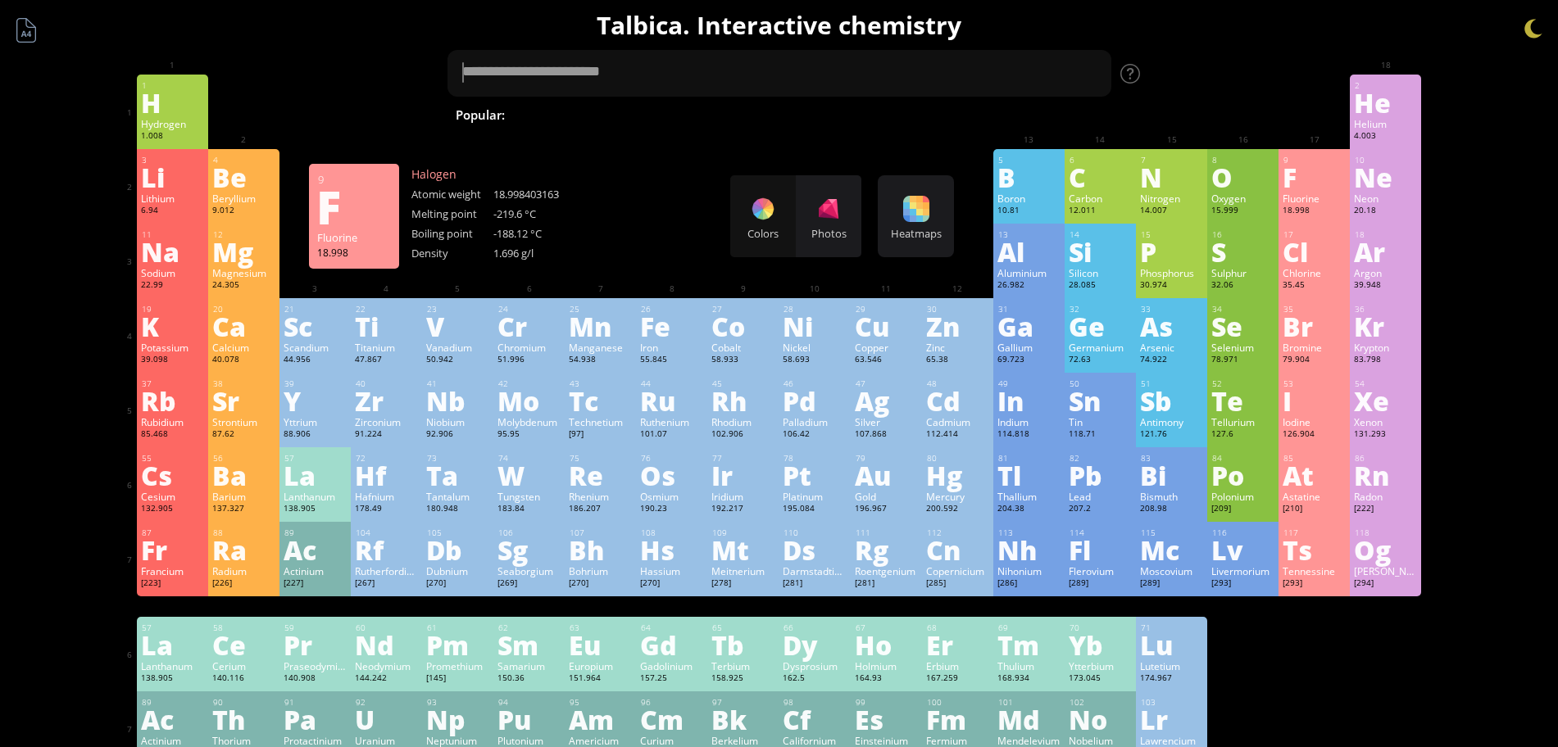
click at [1324, 184] on div "F" at bounding box center [1313, 177] width 63 height 26
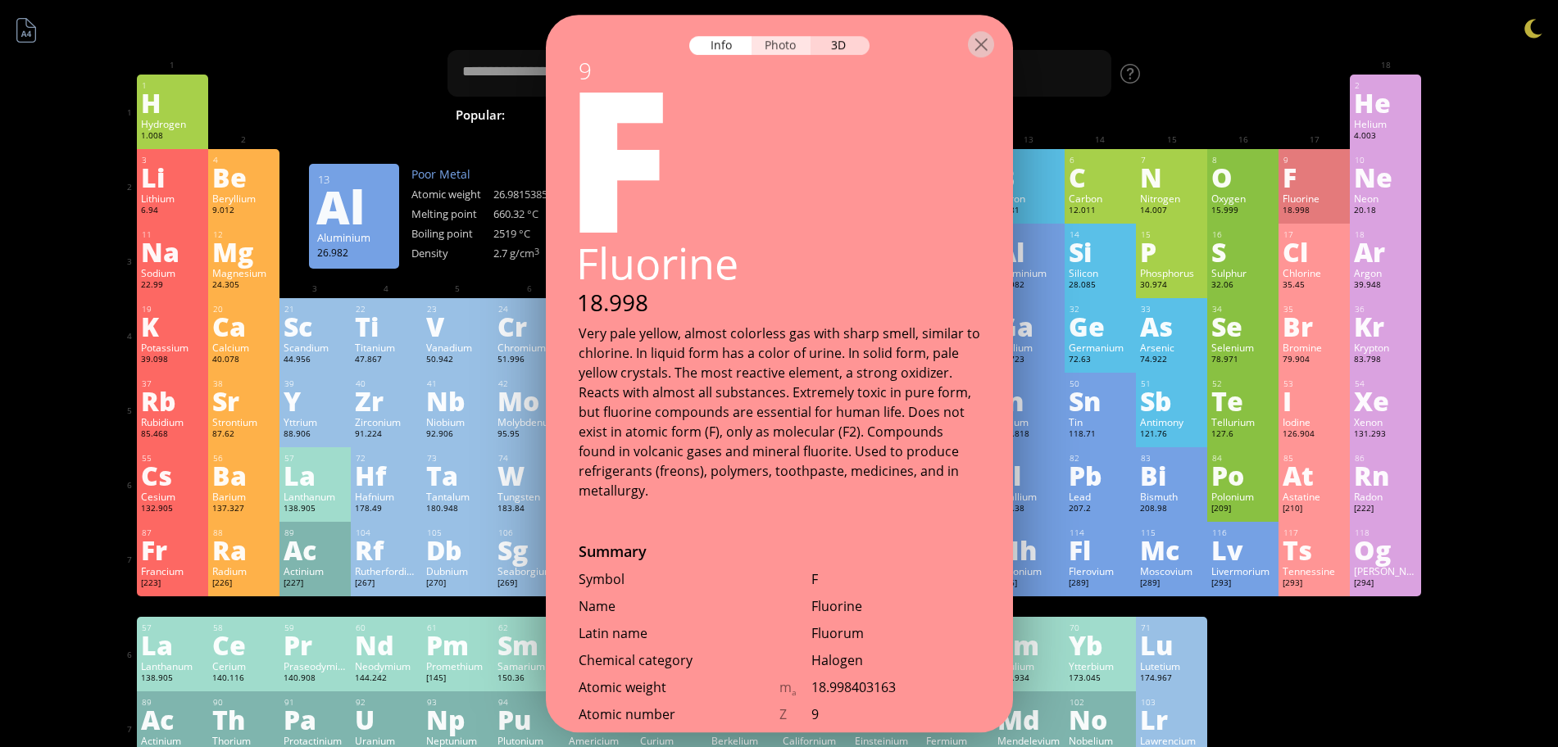
click at [778, 48] on div "Photo" at bounding box center [780, 45] width 59 height 19
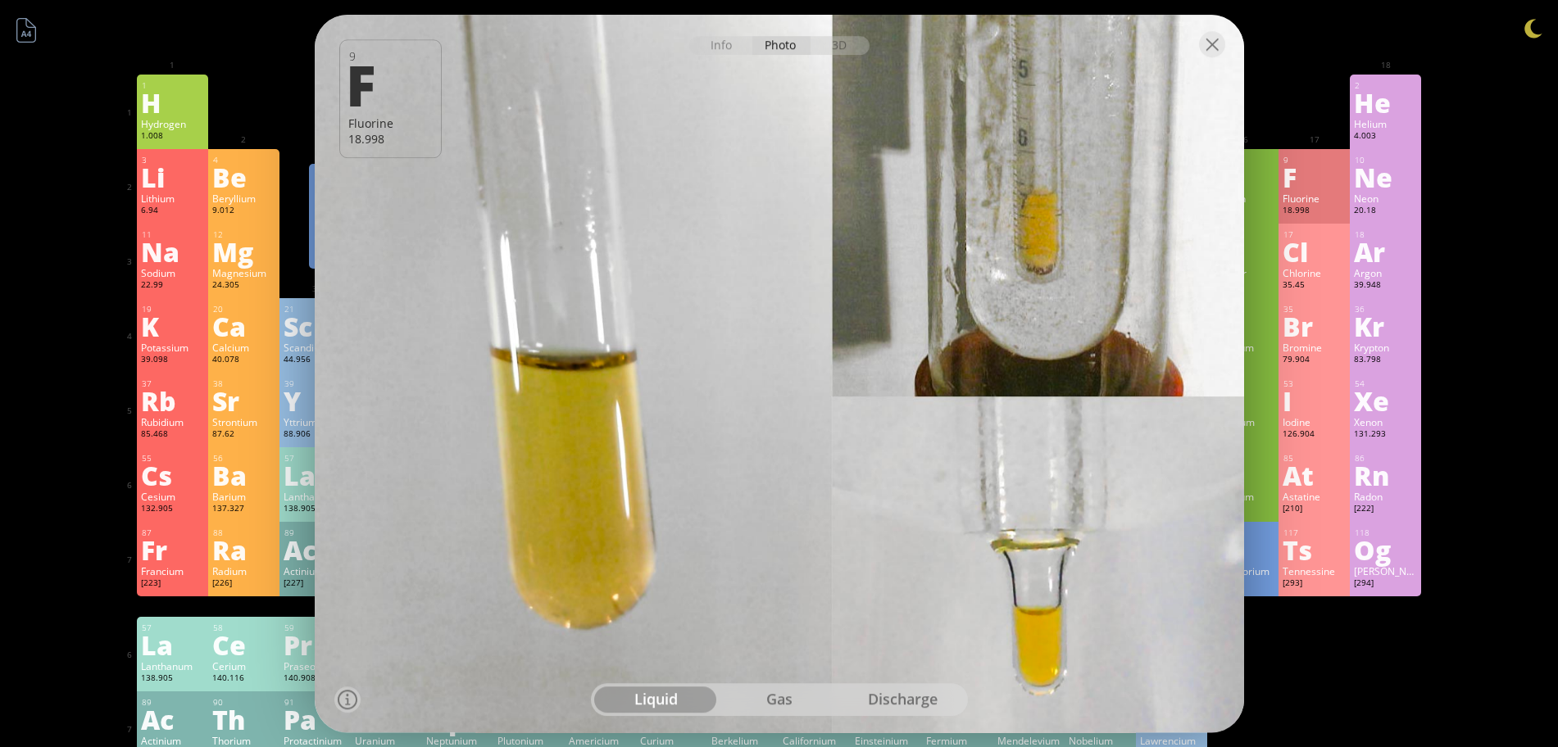
click at [763, 691] on div "gas" at bounding box center [779, 700] width 124 height 26
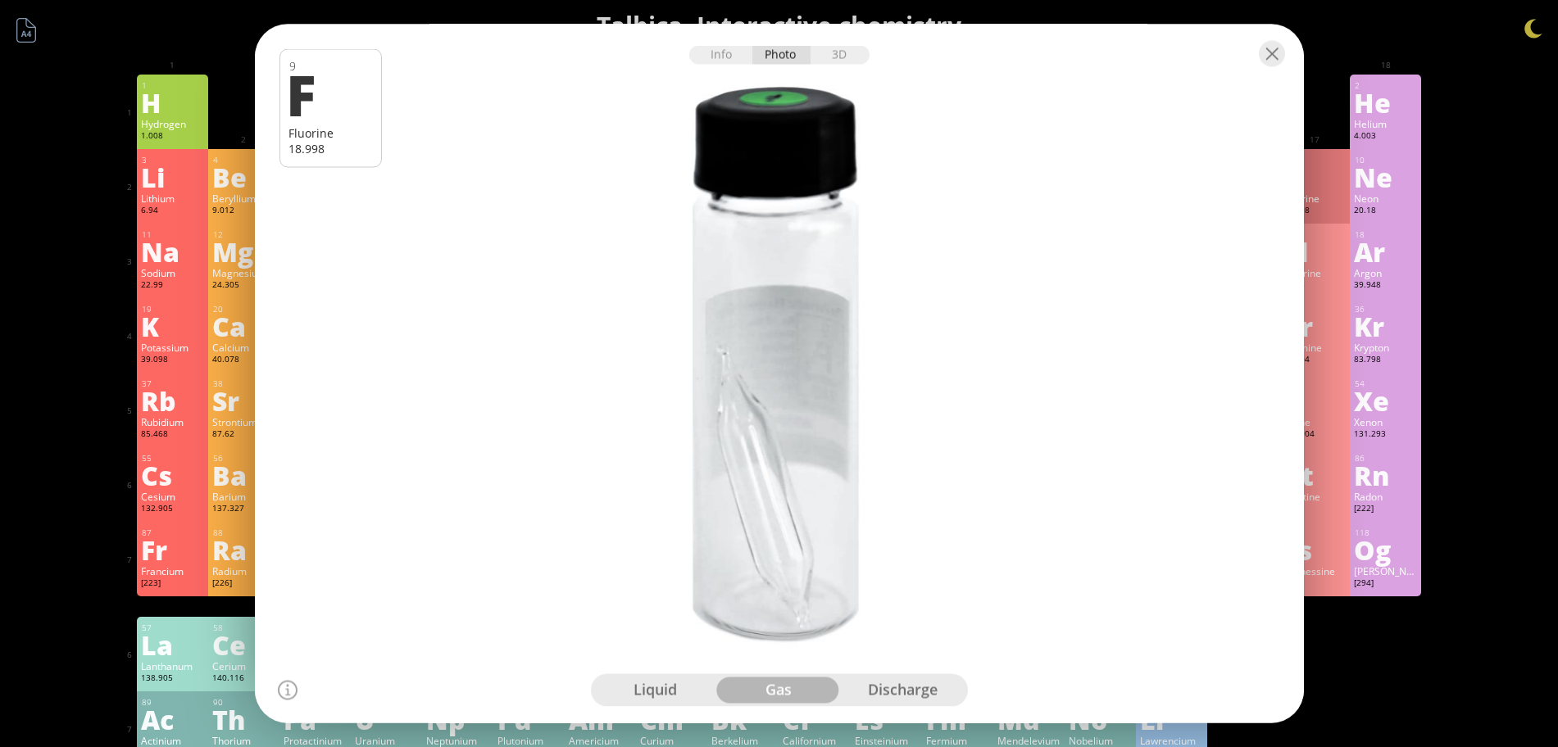
click at [682, 693] on div "liquid" at bounding box center [656, 691] width 124 height 26
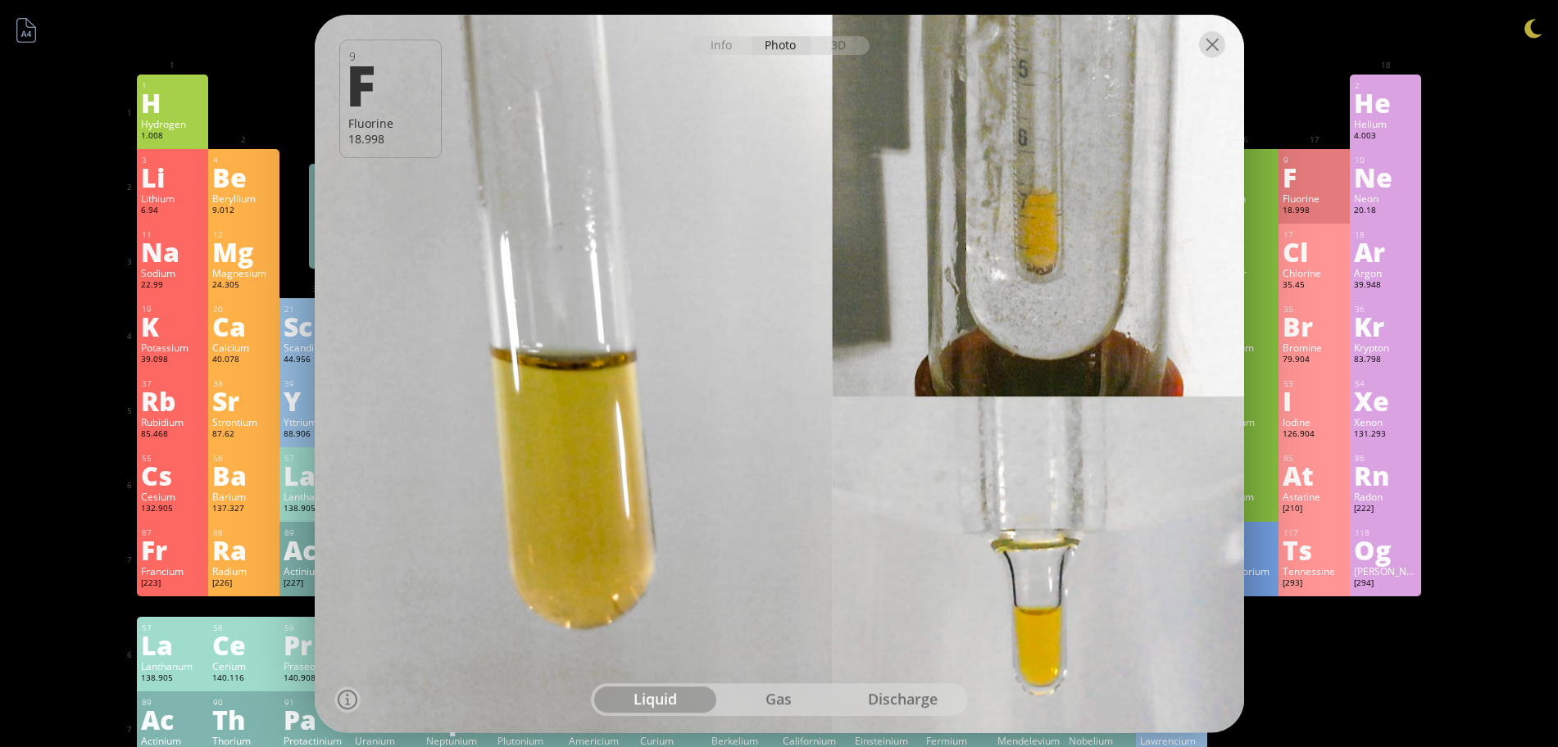
click at [1207, 49] on div at bounding box center [1212, 44] width 26 height 26
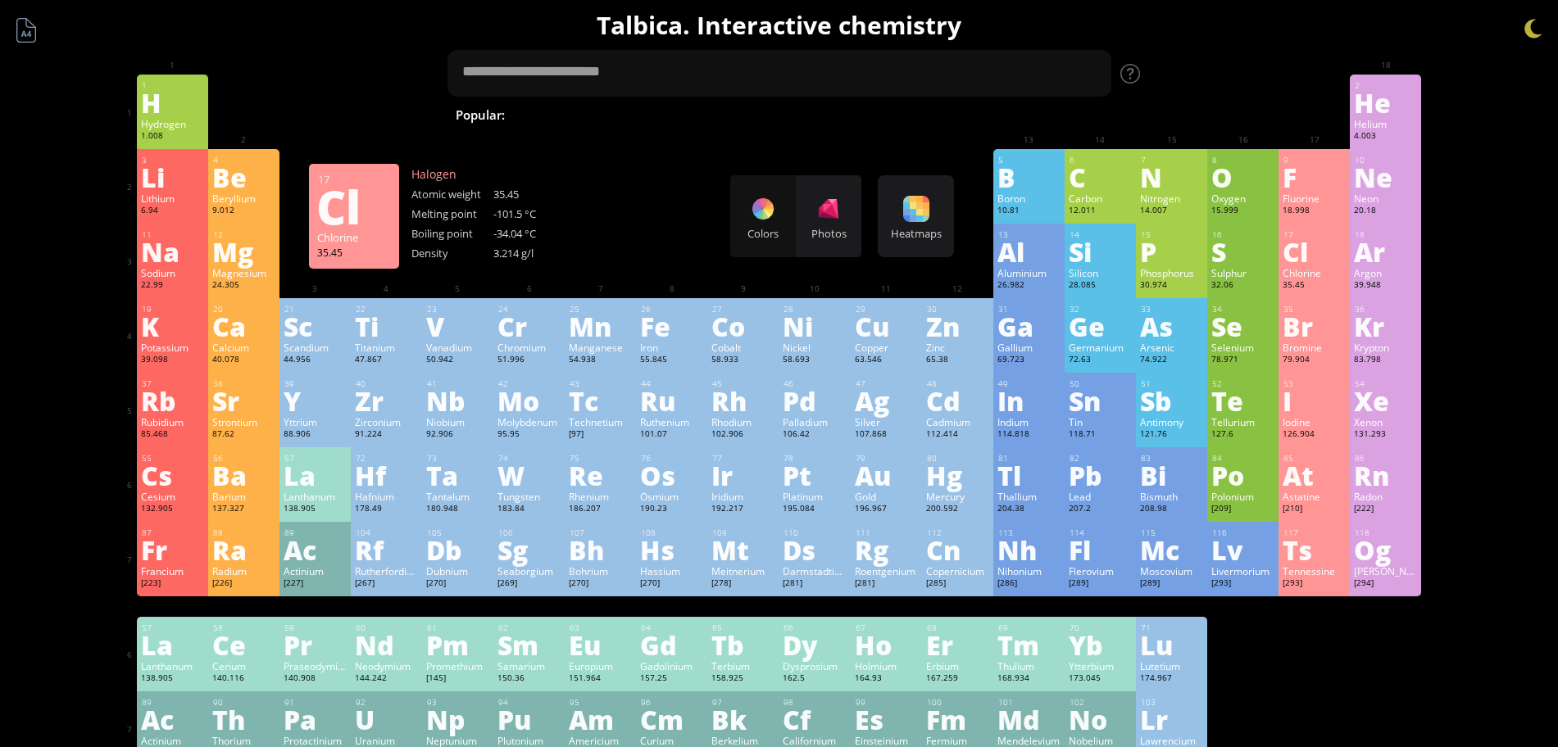
click at [1311, 252] on div "Cl" at bounding box center [1313, 251] width 63 height 26
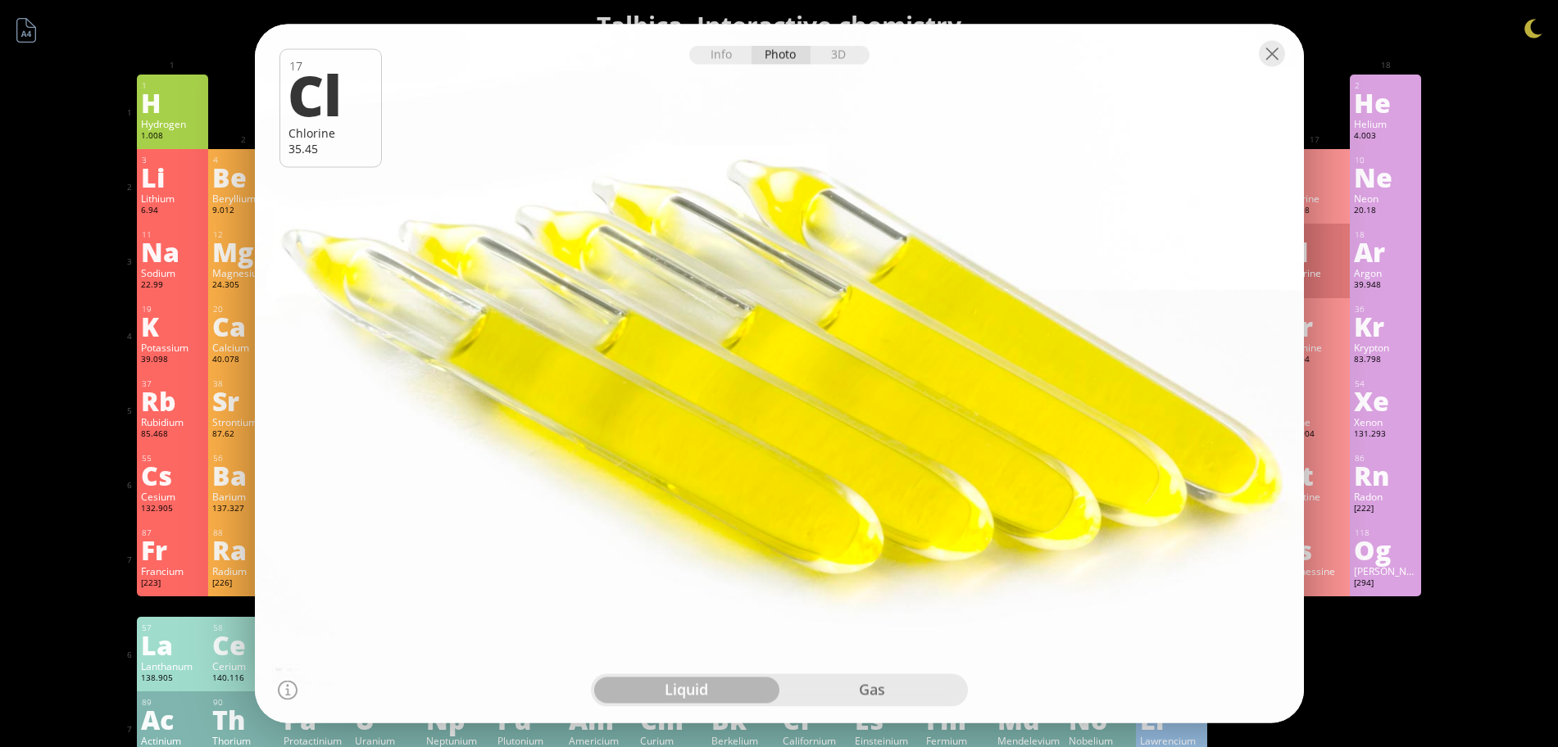
click at [821, 676] on div "liquid gas" at bounding box center [779, 690] width 377 height 33
click at [820, 684] on div "gas" at bounding box center [871, 691] width 185 height 26
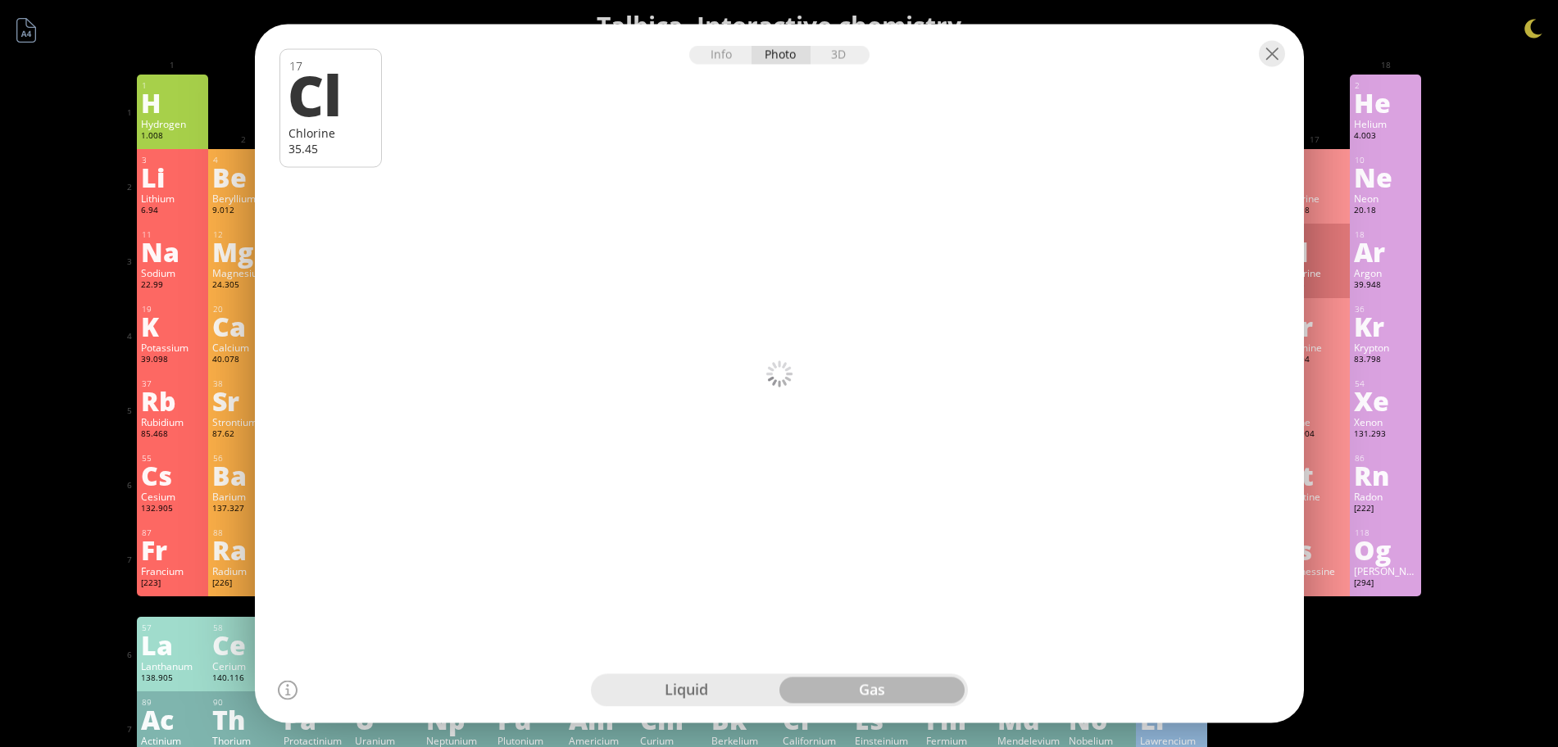
click at [722, 688] on div "liquid" at bounding box center [686, 691] width 185 height 26
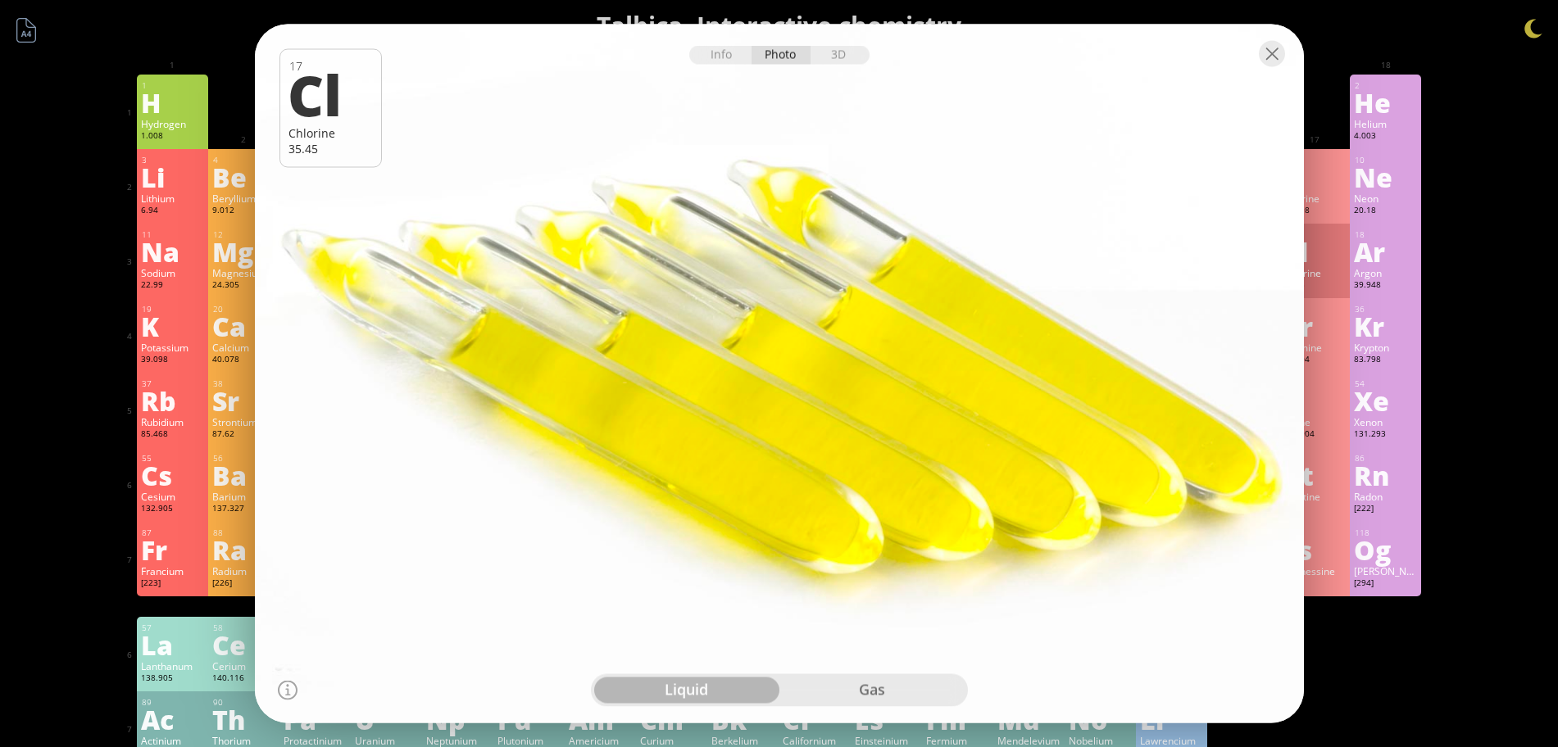
click at [813, 690] on div "gas" at bounding box center [871, 691] width 185 height 26
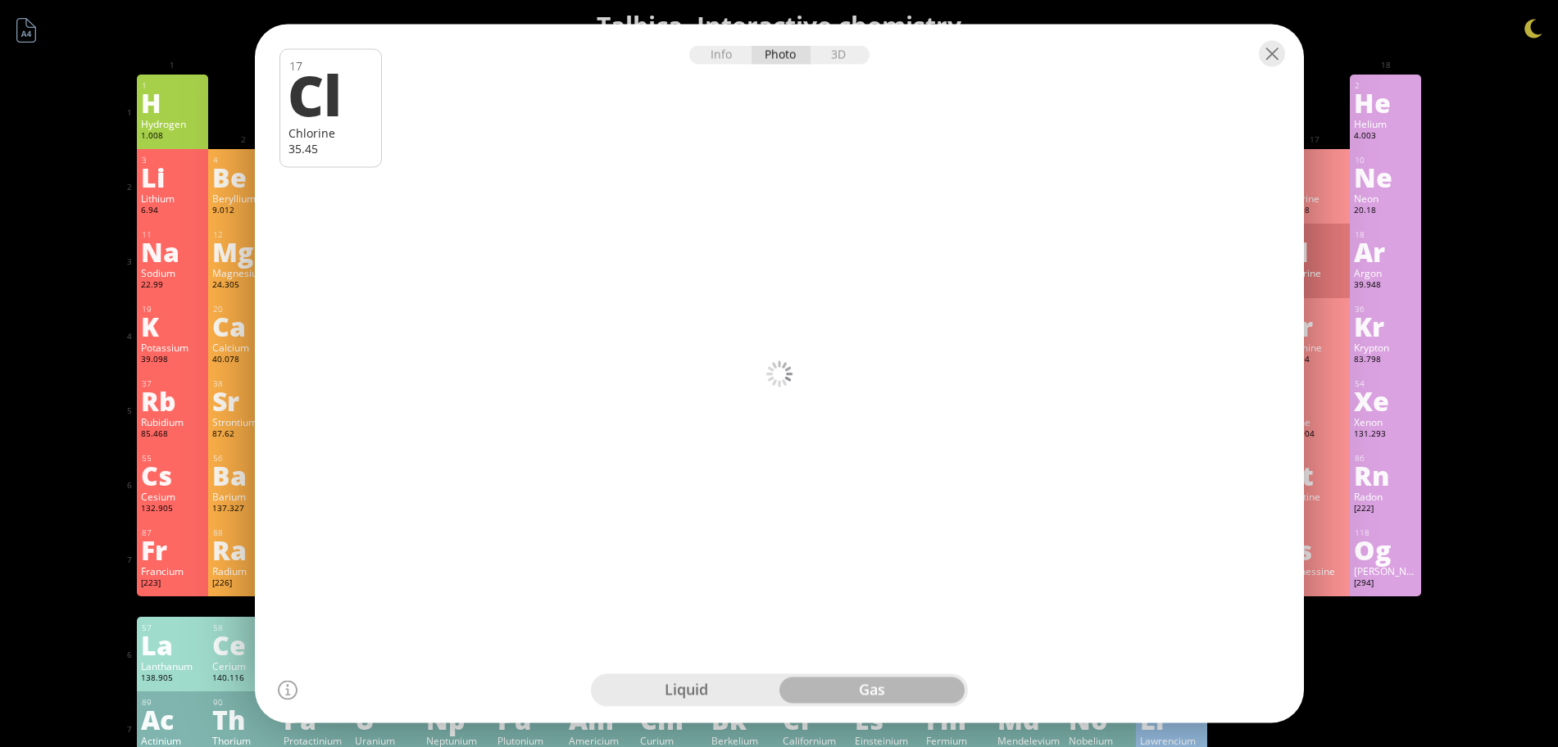
click at [1349, 627] on div "1 H Hydrogen 1.008 −1, +1 −1, +1 -259.14 °C -252.87 °C 0.0899 g/l 1s 1 2 He Hel…" at bounding box center [779, 421] width 1285 height 692
click at [1327, 343] on div "Bromine" at bounding box center [1313, 347] width 63 height 13
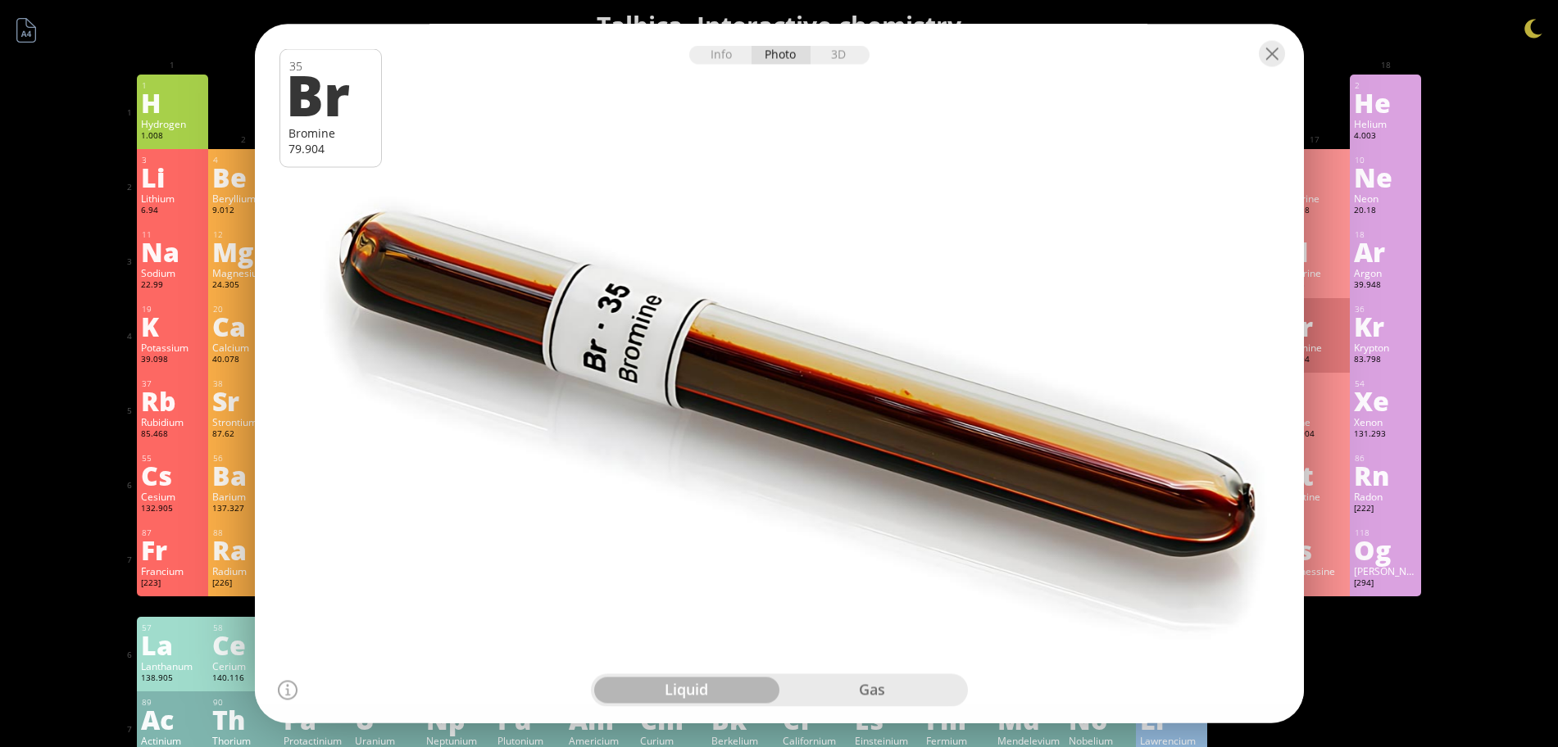
click at [857, 675] on div "liquid gas" at bounding box center [779, 690] width 377 height 33
click at [846, 689] on div "gas" at bounding box center [871, 691] width 185 height 26
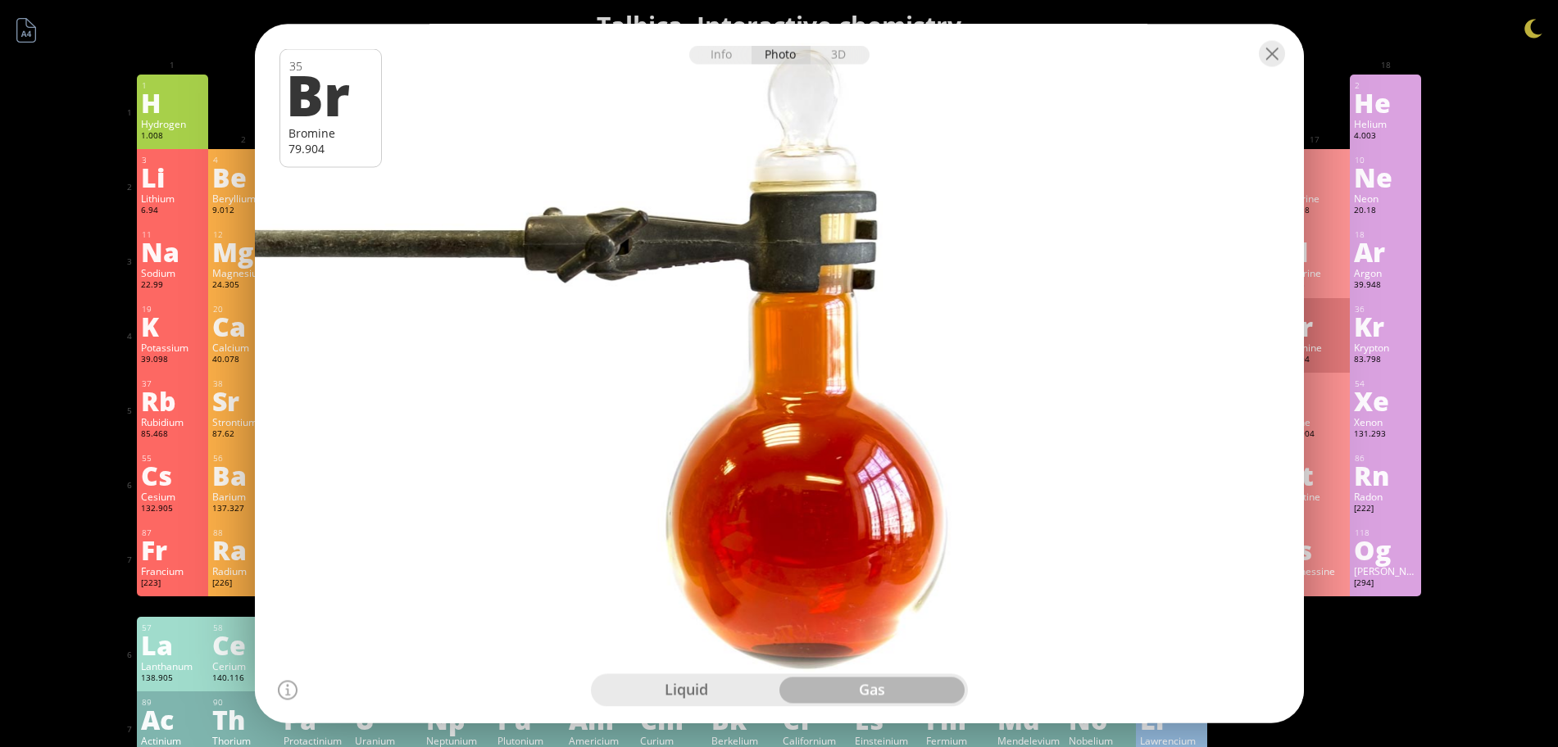
click at [734, 692] on div "liquid" at bounding box center [686, 691] width 185 height 26
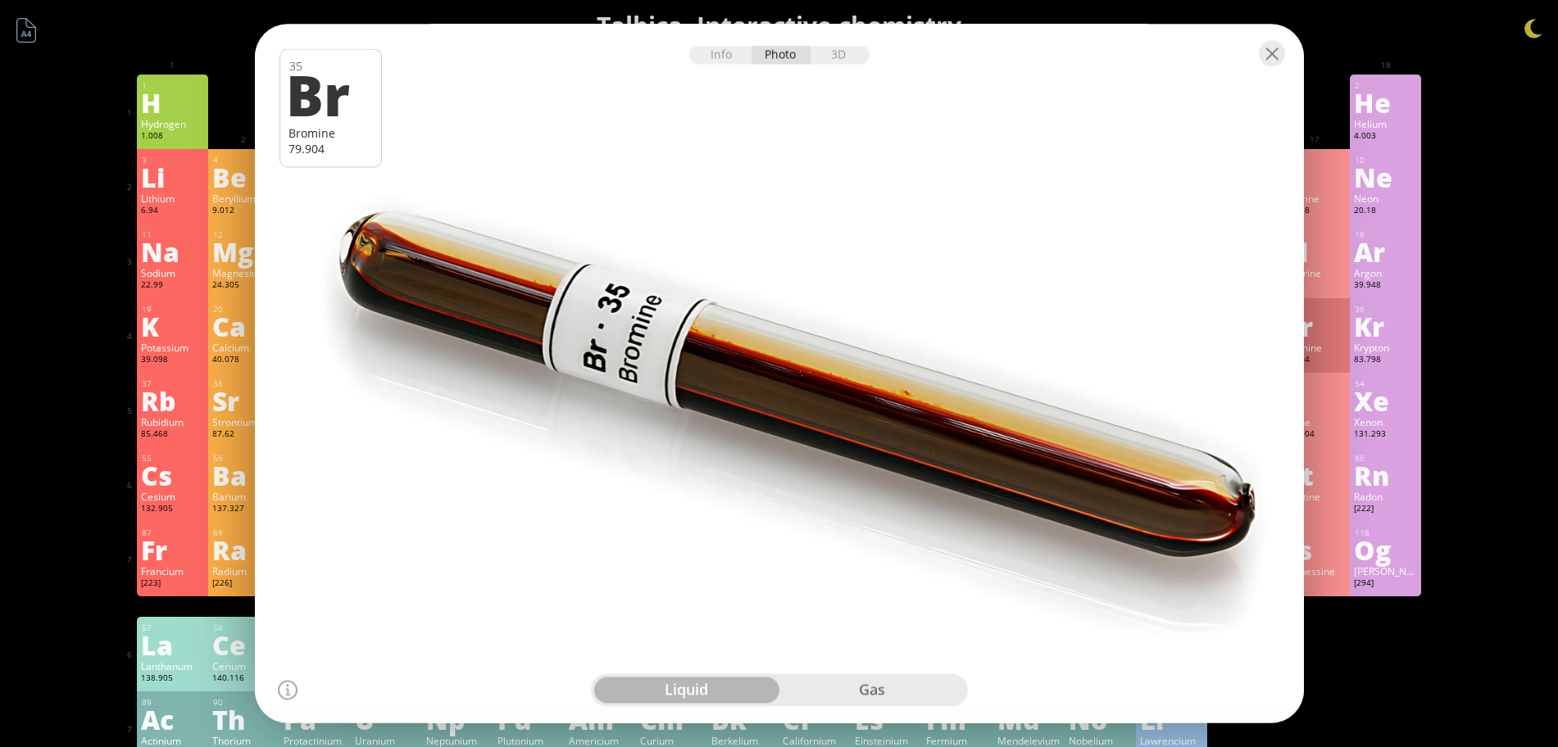
click at [1317, 382] on div "53" at bounding box center [1314, 384] width 62 height 11
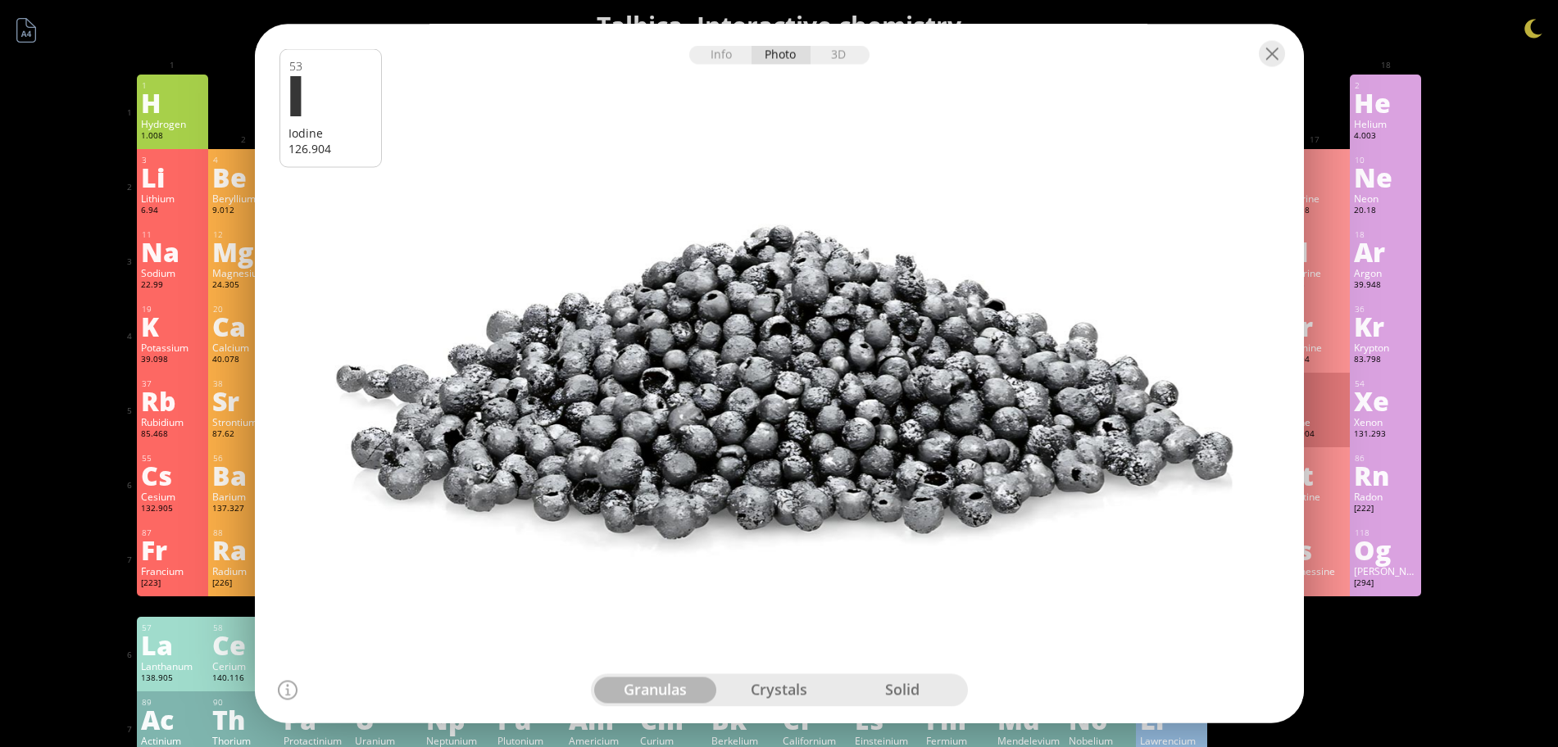
click at [800, 697] on div "crystals" at bounding box center [779, 691] width 124 height 26
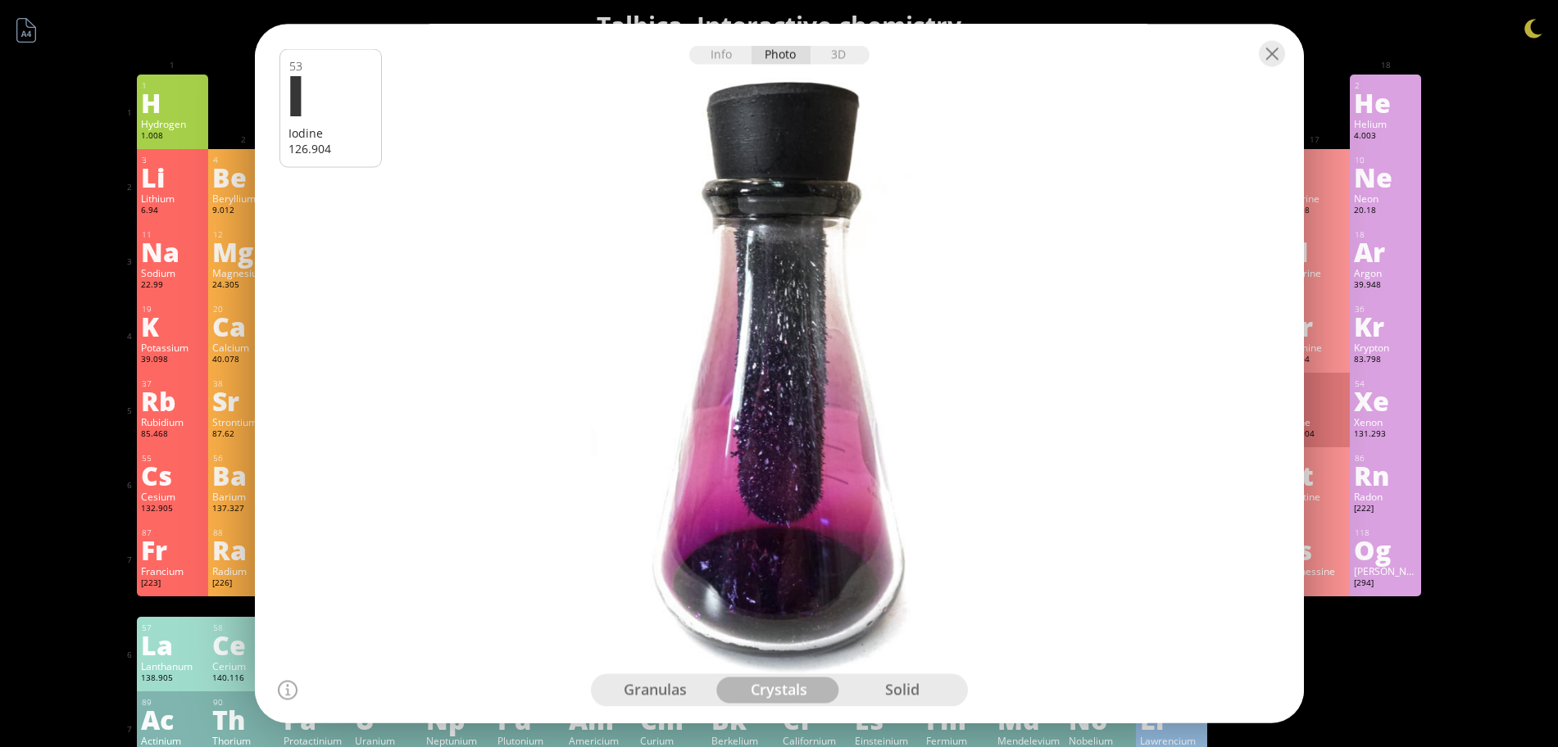
click at [900, 696] on div "solid" at bounding box center [903, 691] width 124 height 26
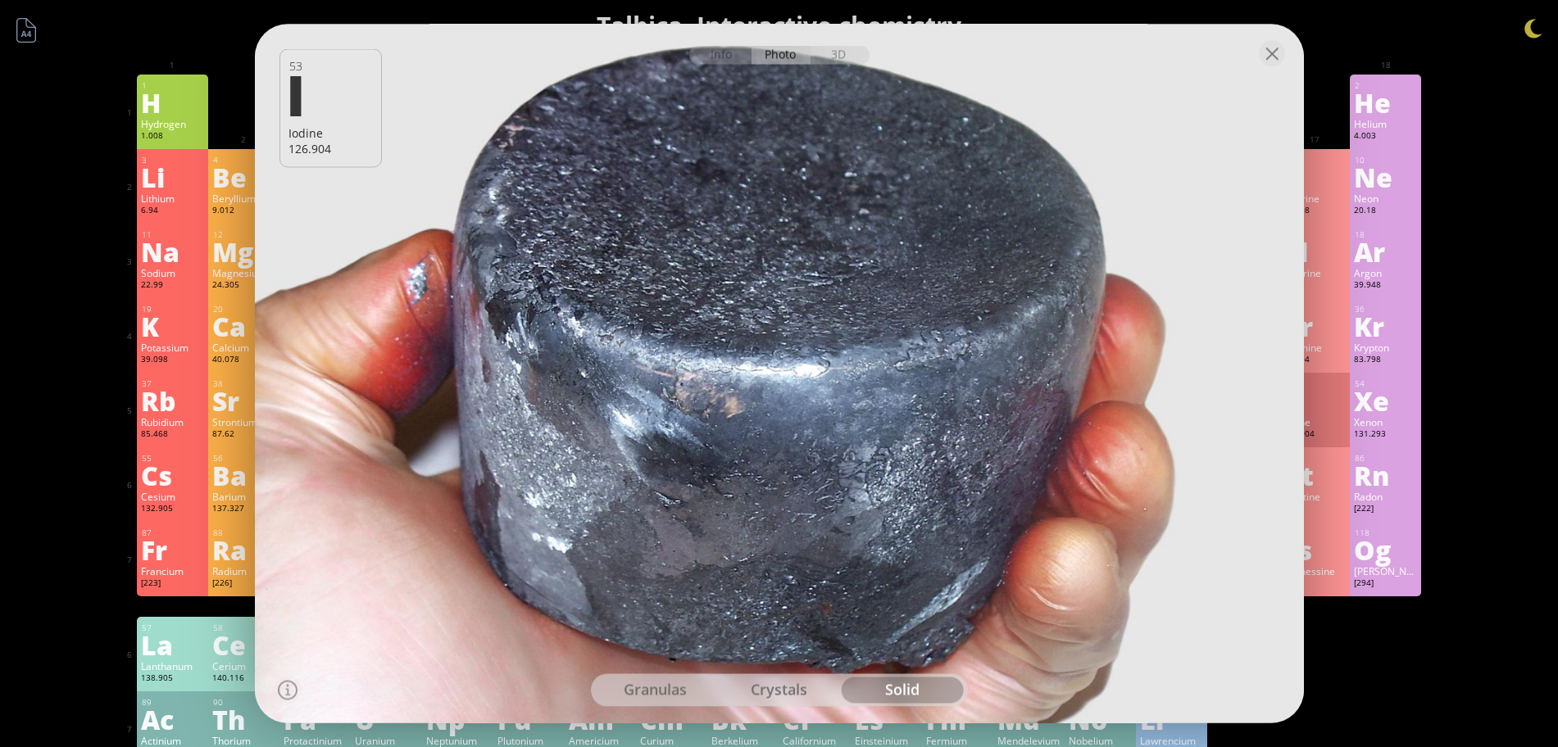
click at [771, 694] on div "crystals" at bounding box center [779, 691] width 124 height 26
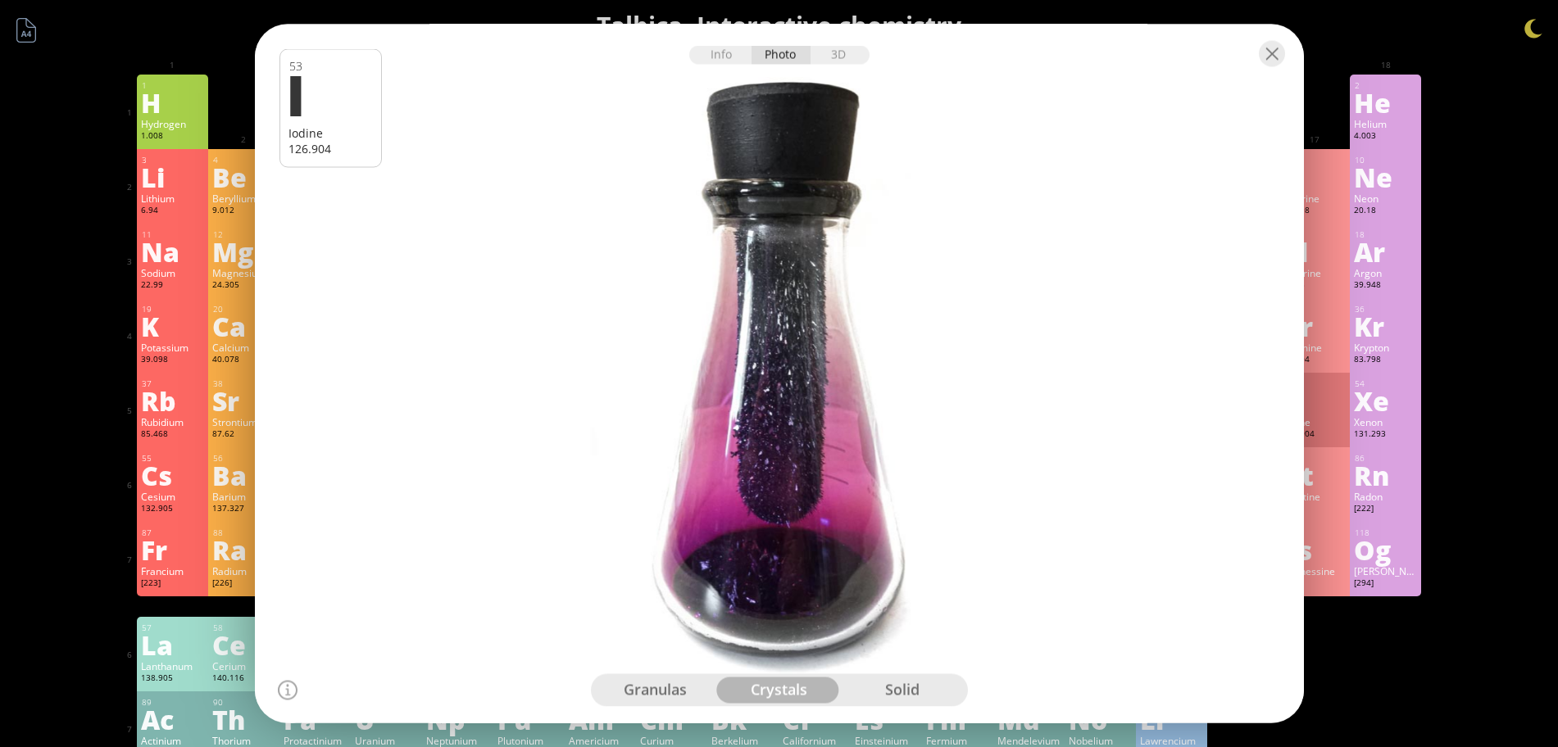
click at [677, 694] on div "granulas" at bounding box center [656, 691] width 124 height 26
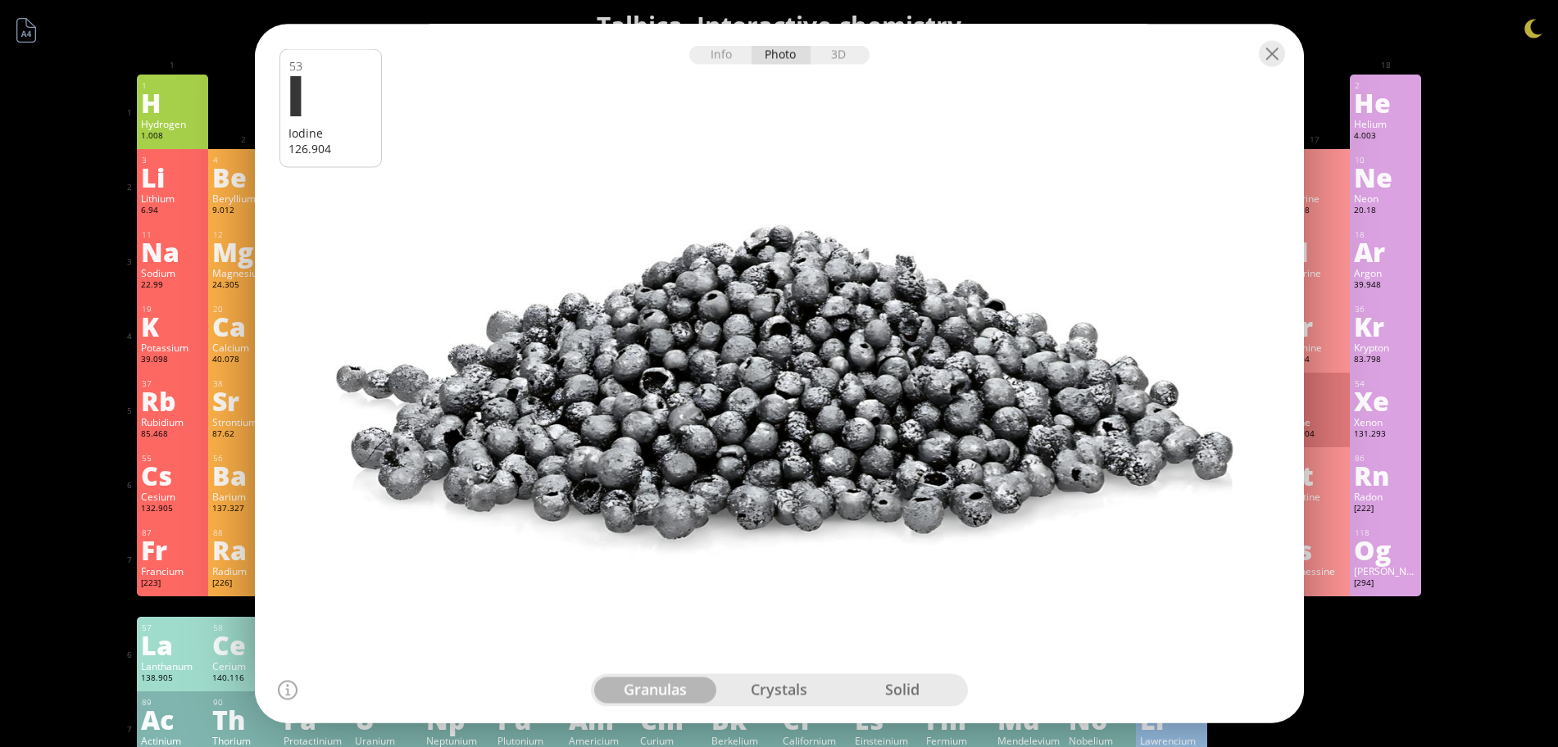
click at [764, 698] on div "crystals" at bounding box center [779, 691] width 124 height 26
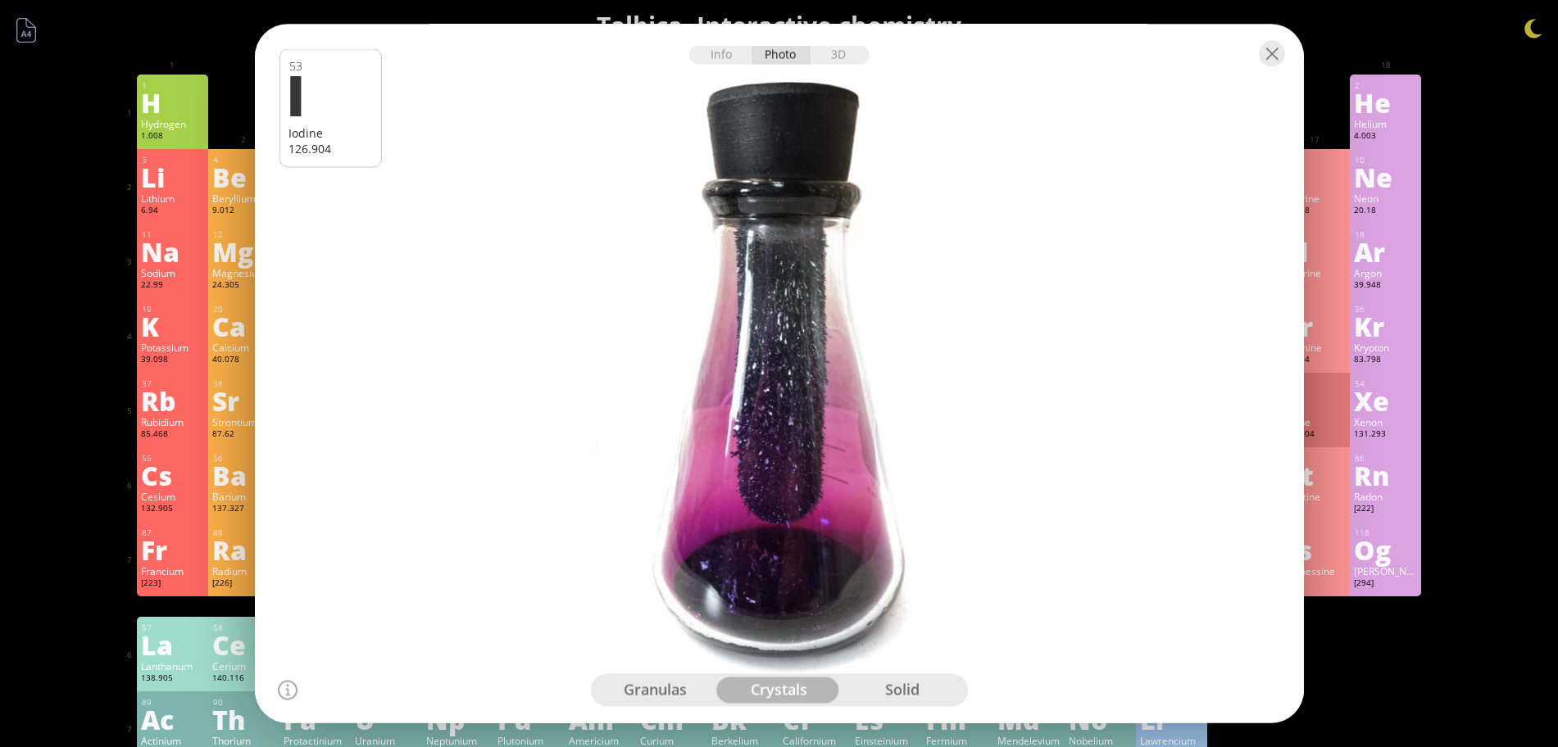
click at [657, 695] on div "granulas" at bounding box center [656, 691] width 124 height 26
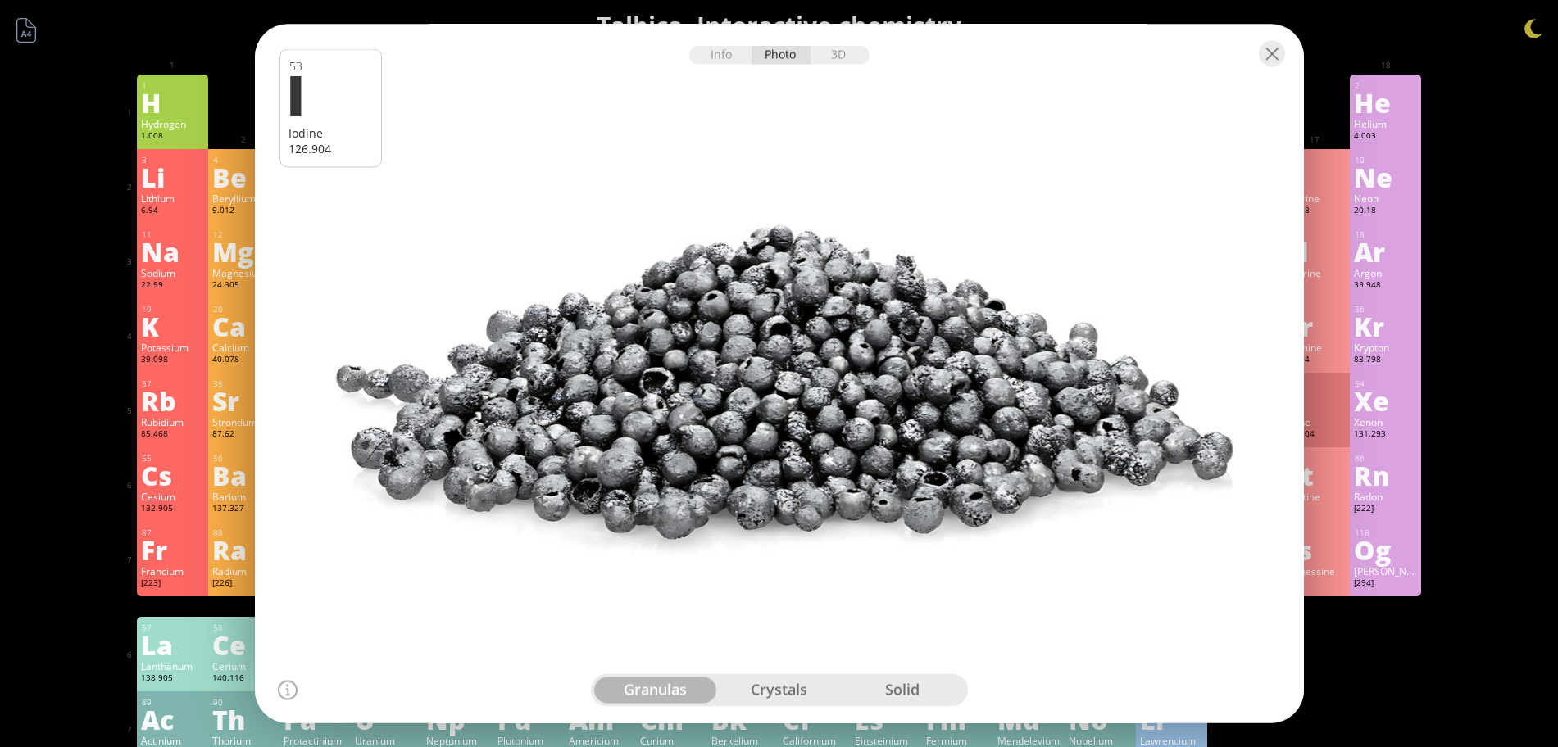
click at [781, 697] on div "crystals" at bounding box center [779, 691] width 124 height 26
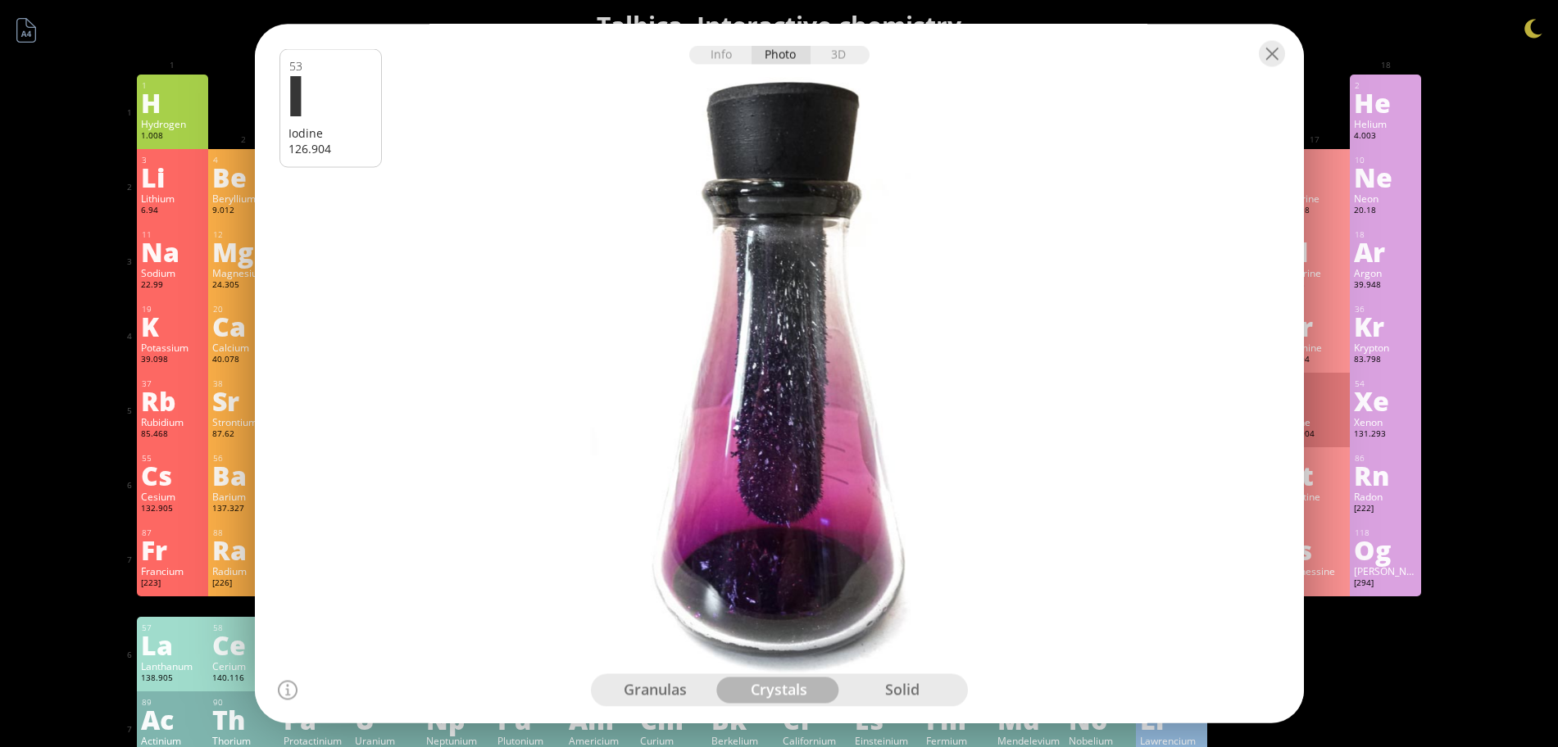
click at [1334, 341] on div "Bromine" at bounding box center [1313, 347] width 63 height 13
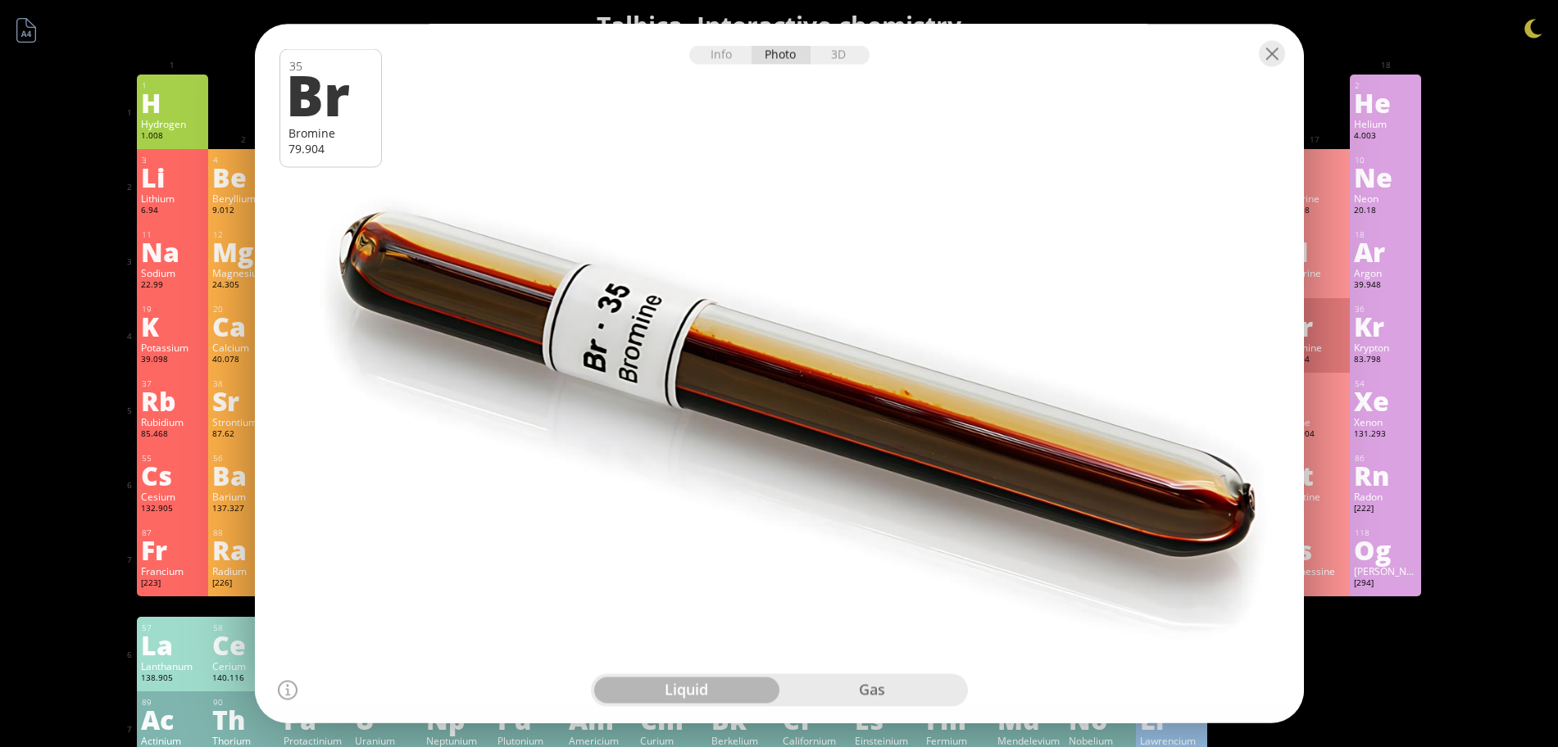
click at [833, 696] on div "gas" at bounding box center [871, 691] width 185 height 26
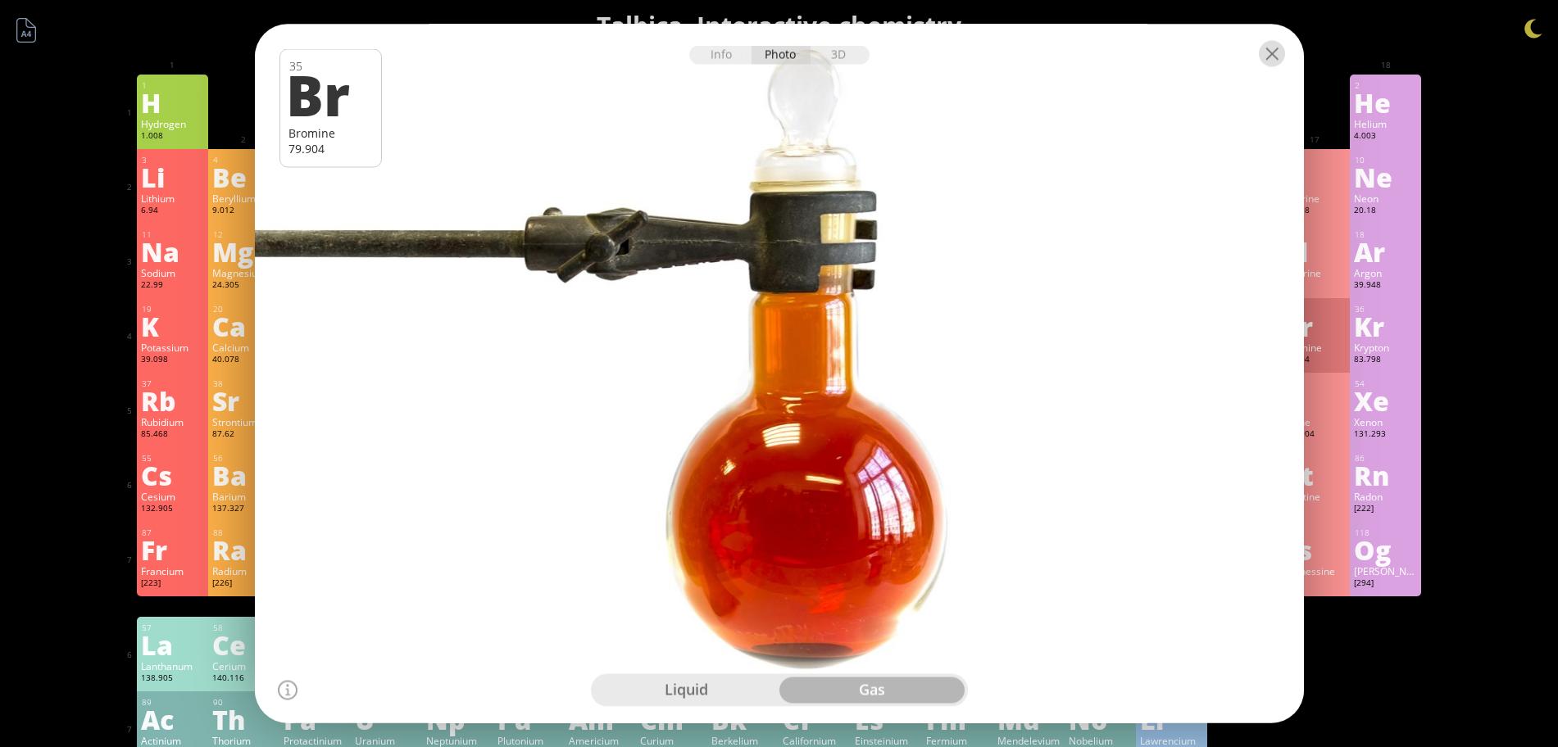
click at [1269, 55] on div at bounding box center [1272, 54] width 26 height 26
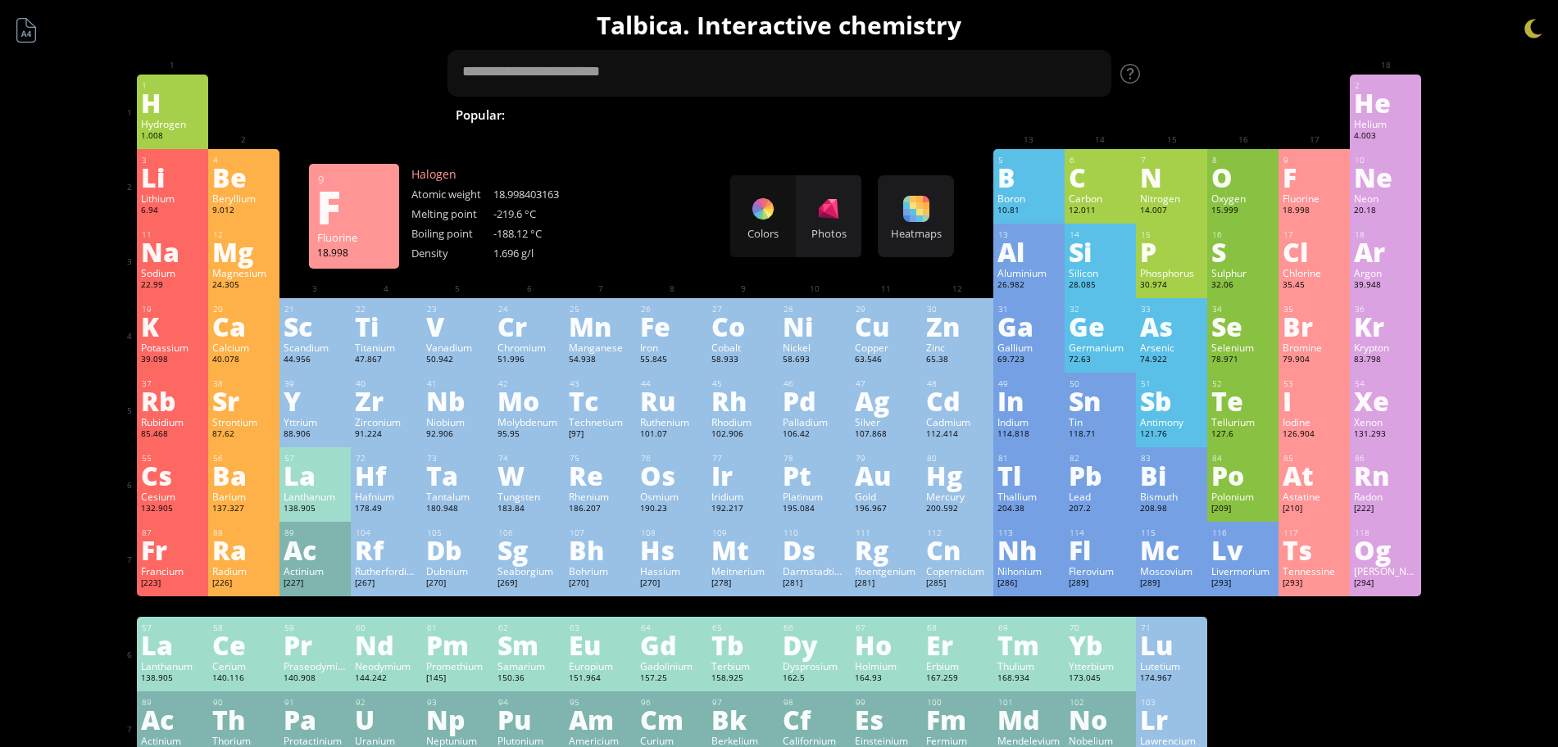
click at [1318, 170] on div "F" at bounding box center [1313, 177] width 63 height 26
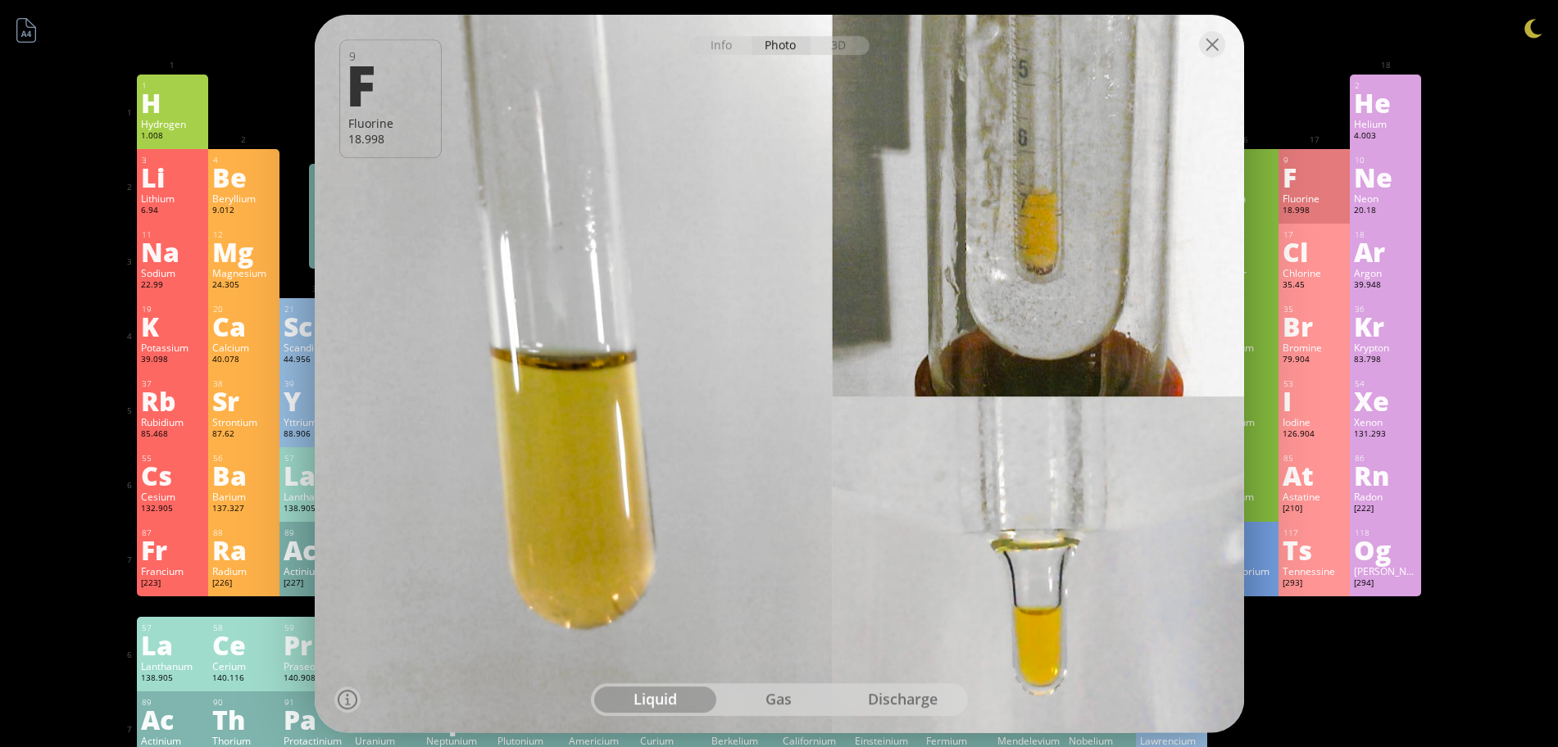
click at [765, 699] on div "gas" at bounding box center [779, 700] width 124 height 26
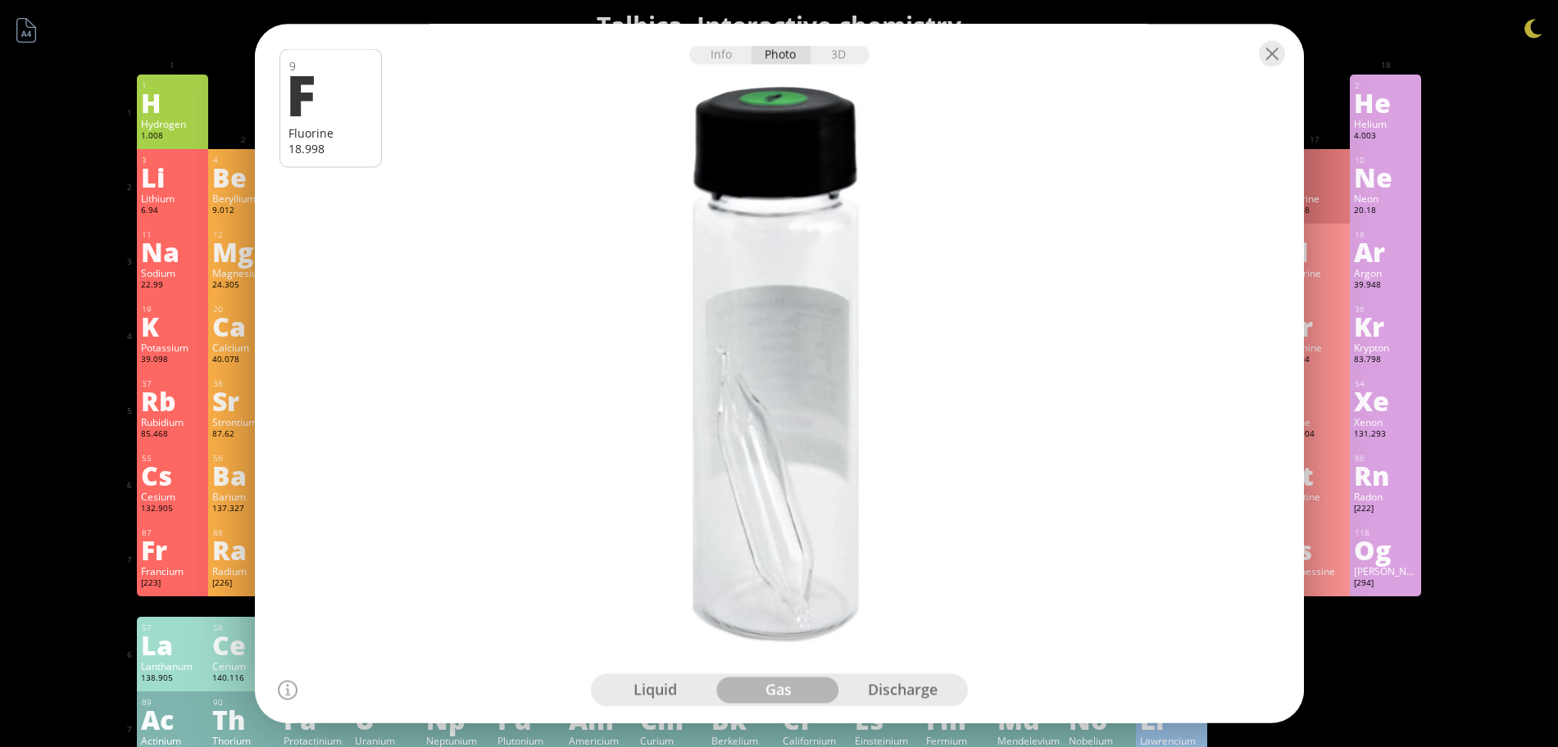
click at [909, 698] on div "discharge" at bounding box center [903, 691] width 124 height 26
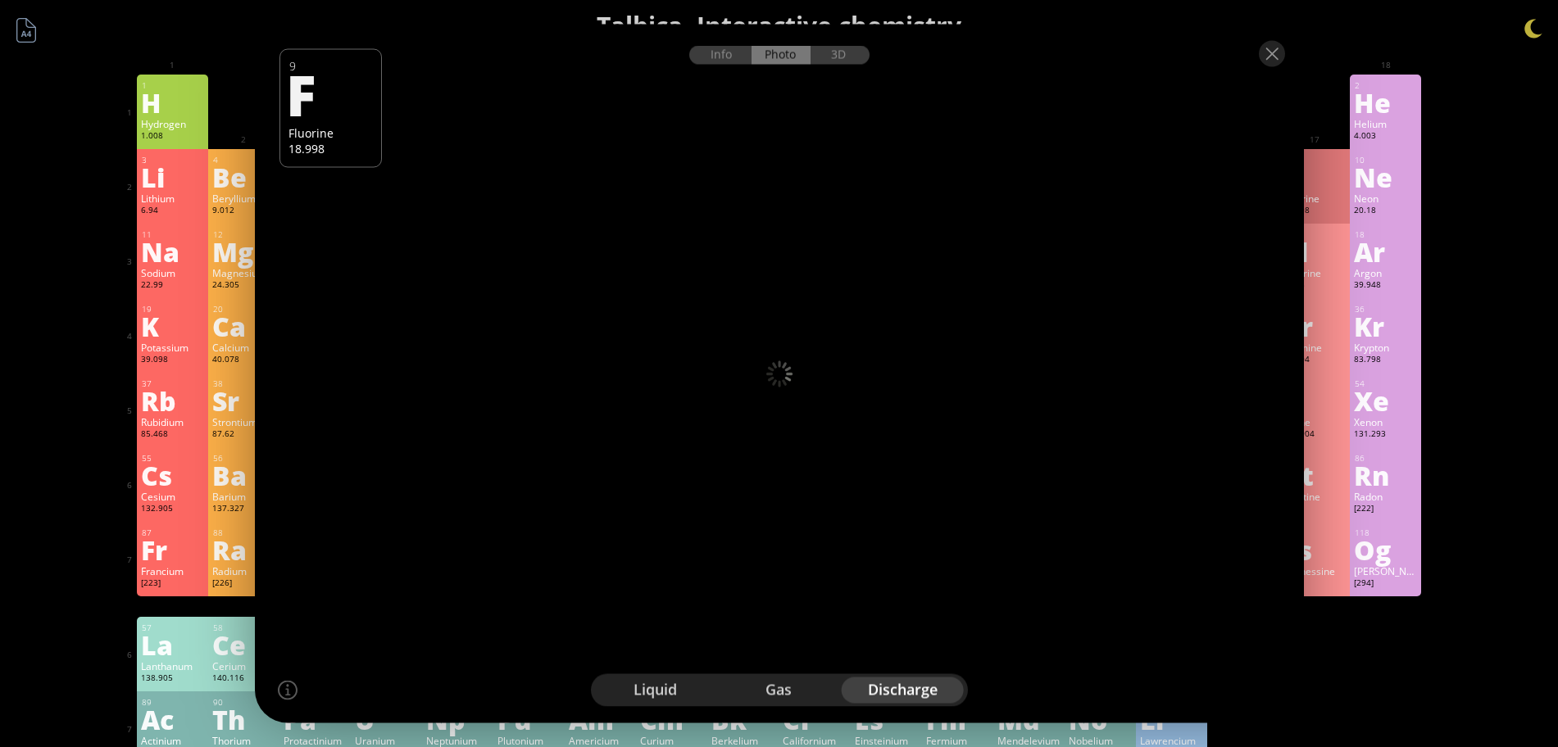
click at [796, 691] on div "gas" at bounding box center [779, 691] width 124 height 26
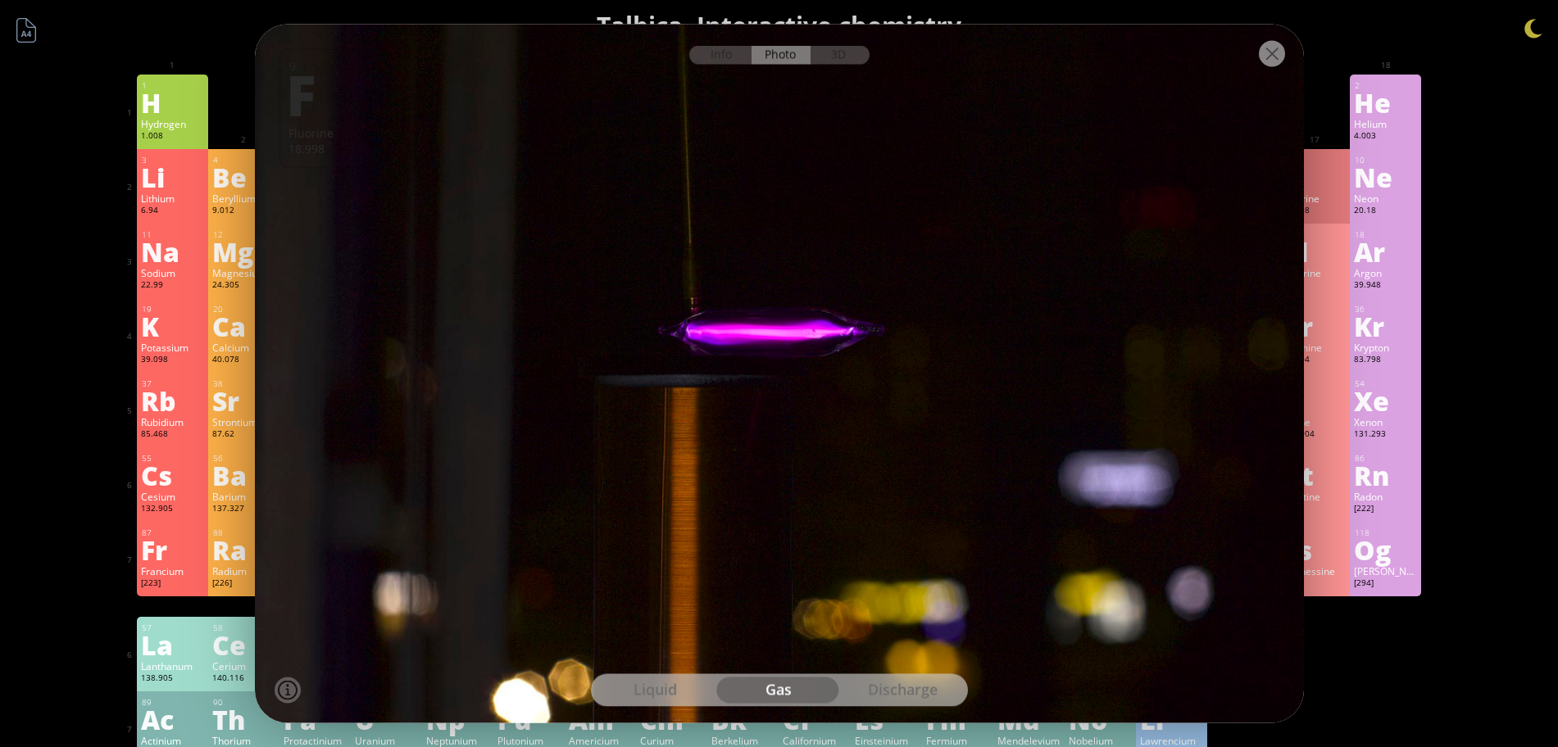
click at [871, 684] on div "discharge" at bounding box center [903, 691] width 124 height 26
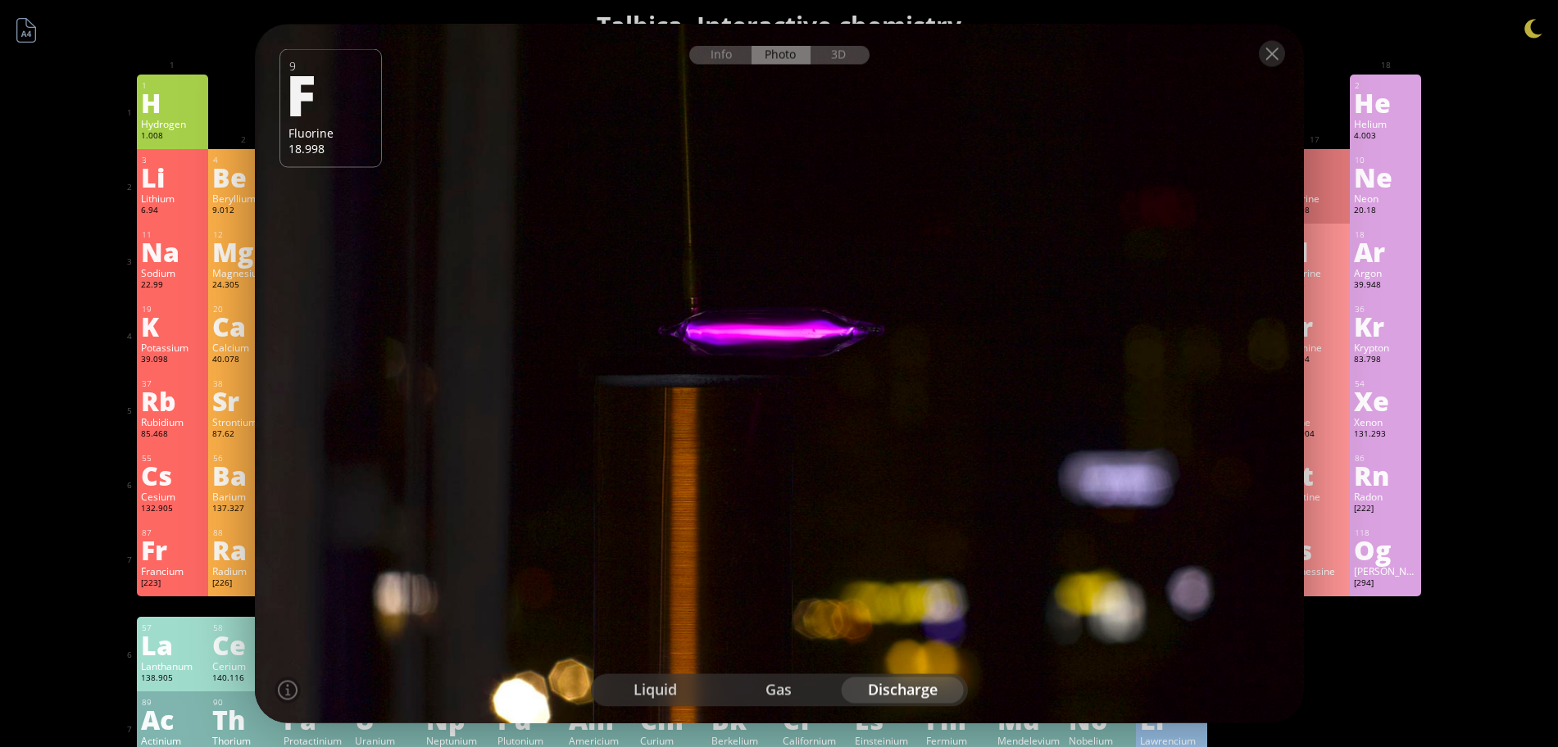
click at [763, 695] on div "gas" at bounding box center [779, 691] width 124 height 26
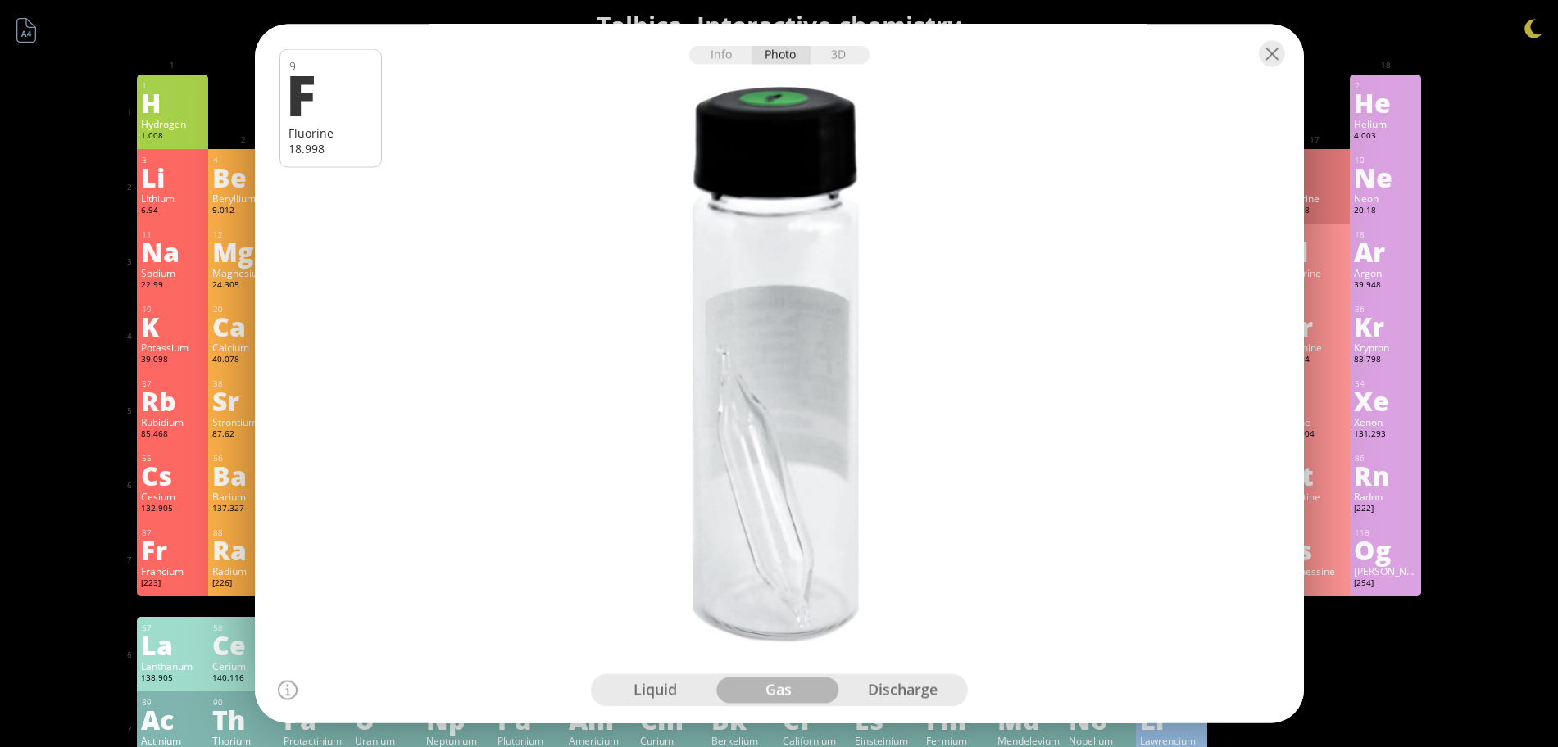
click at [903, 692] on div "discharge" at bounding box center [903, 691] width 124 height 26
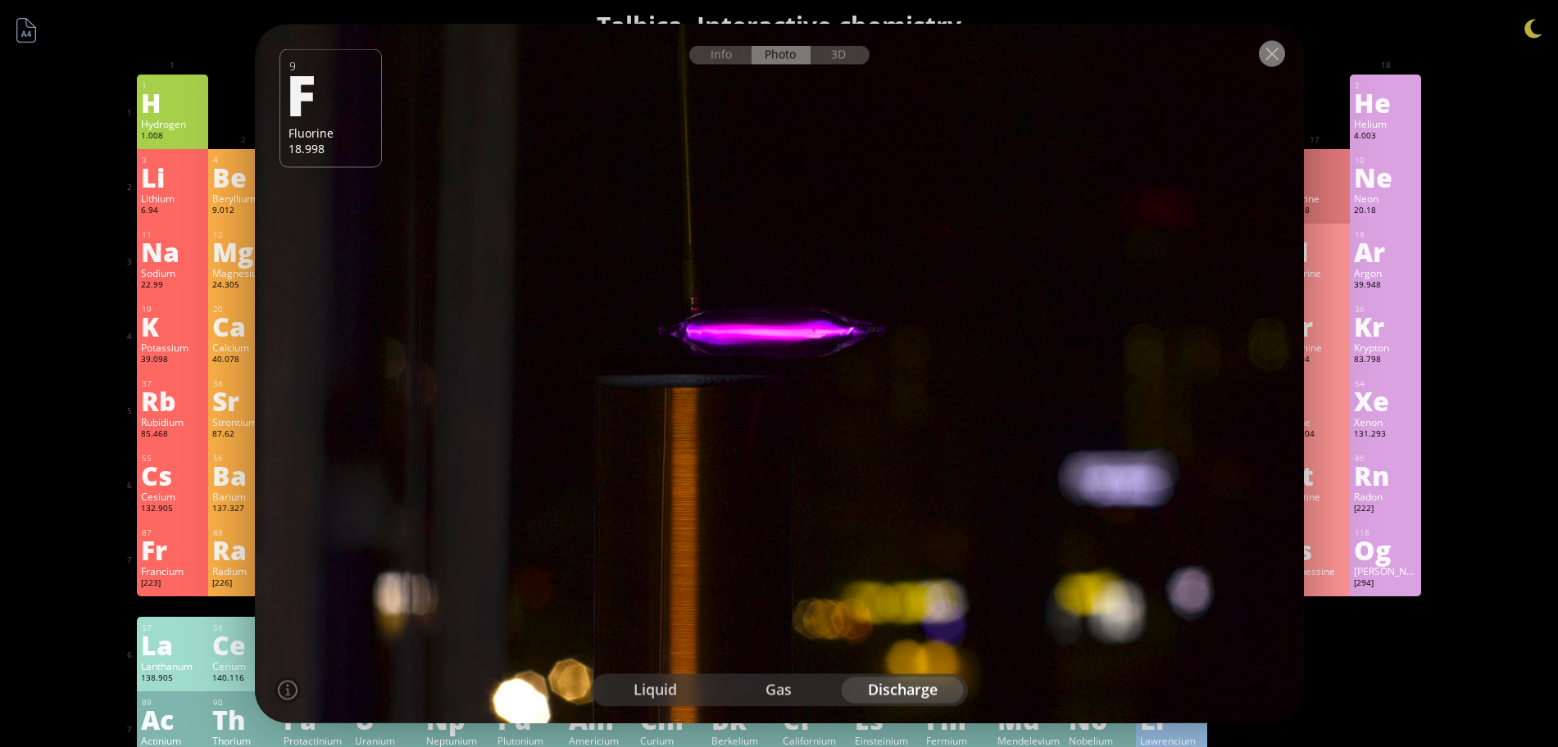
click at [1274, 51] on div at bounding box center [1272, 54] width 26 height 26
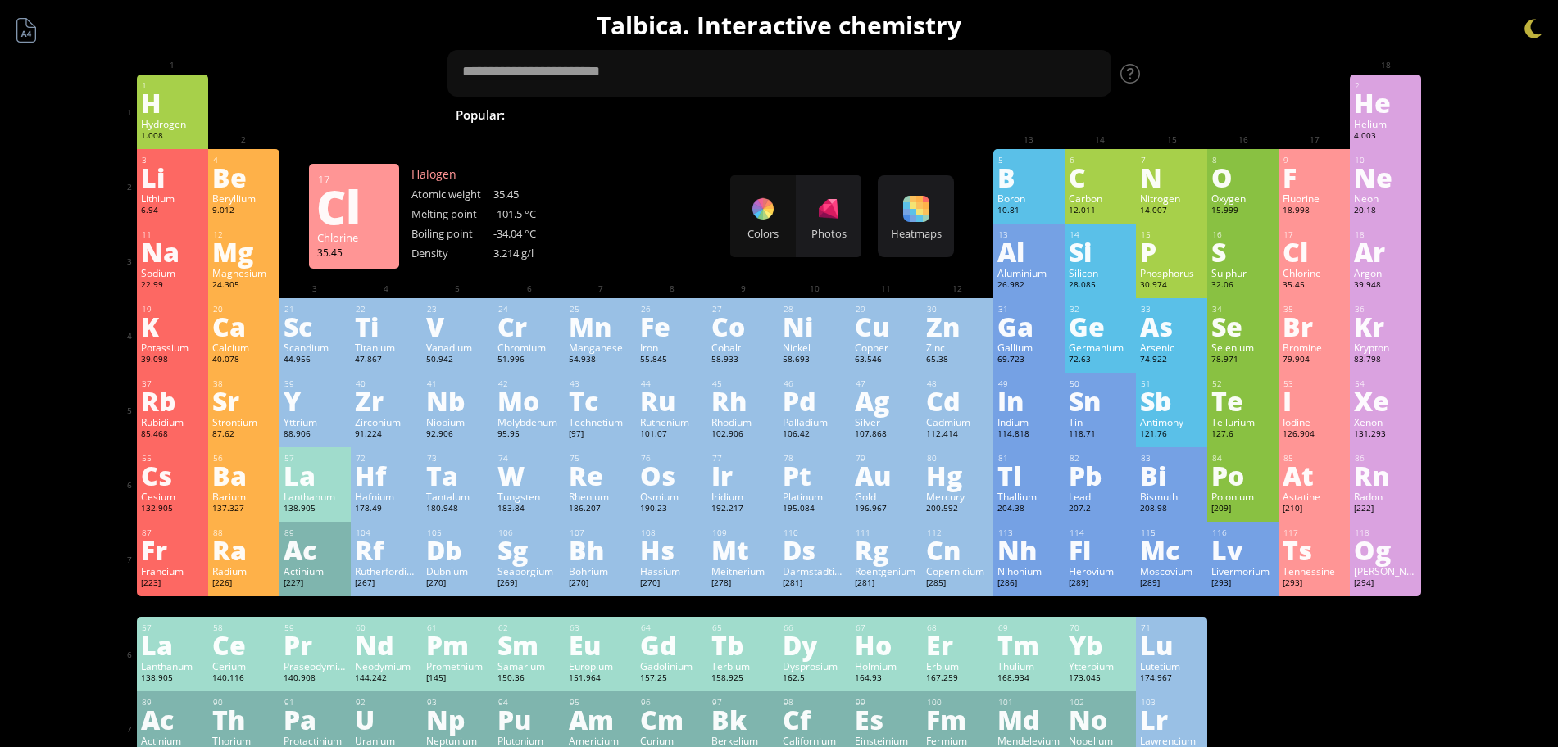
click at [1301, 338] on div "Br" at bounding box center [1313, 326] width 63 height 26
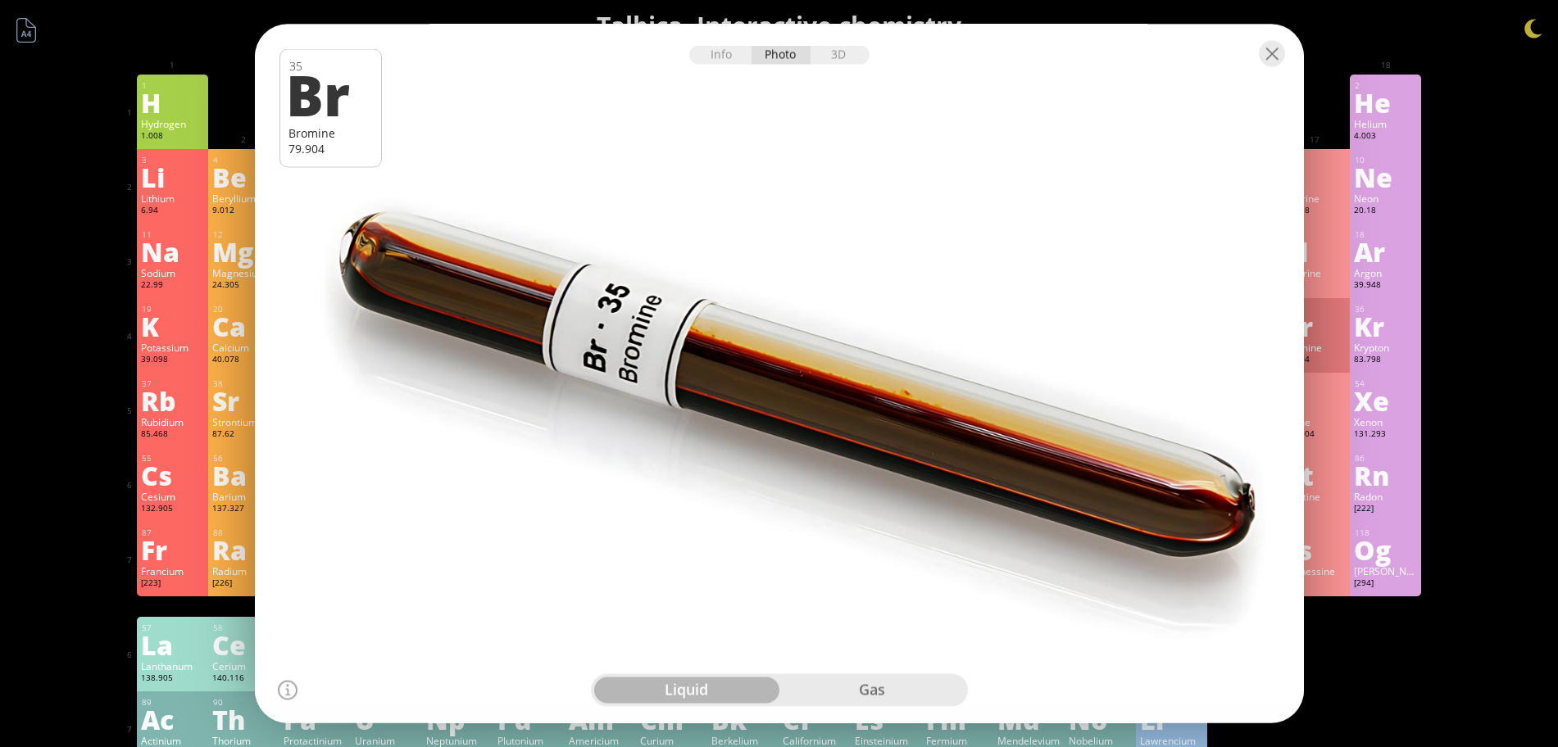
click at [1335, 390] on div "I" at bounding box center [1313, 401] width 63 height 26
